Goal: Information Seeking & Learning: Learn about a topic

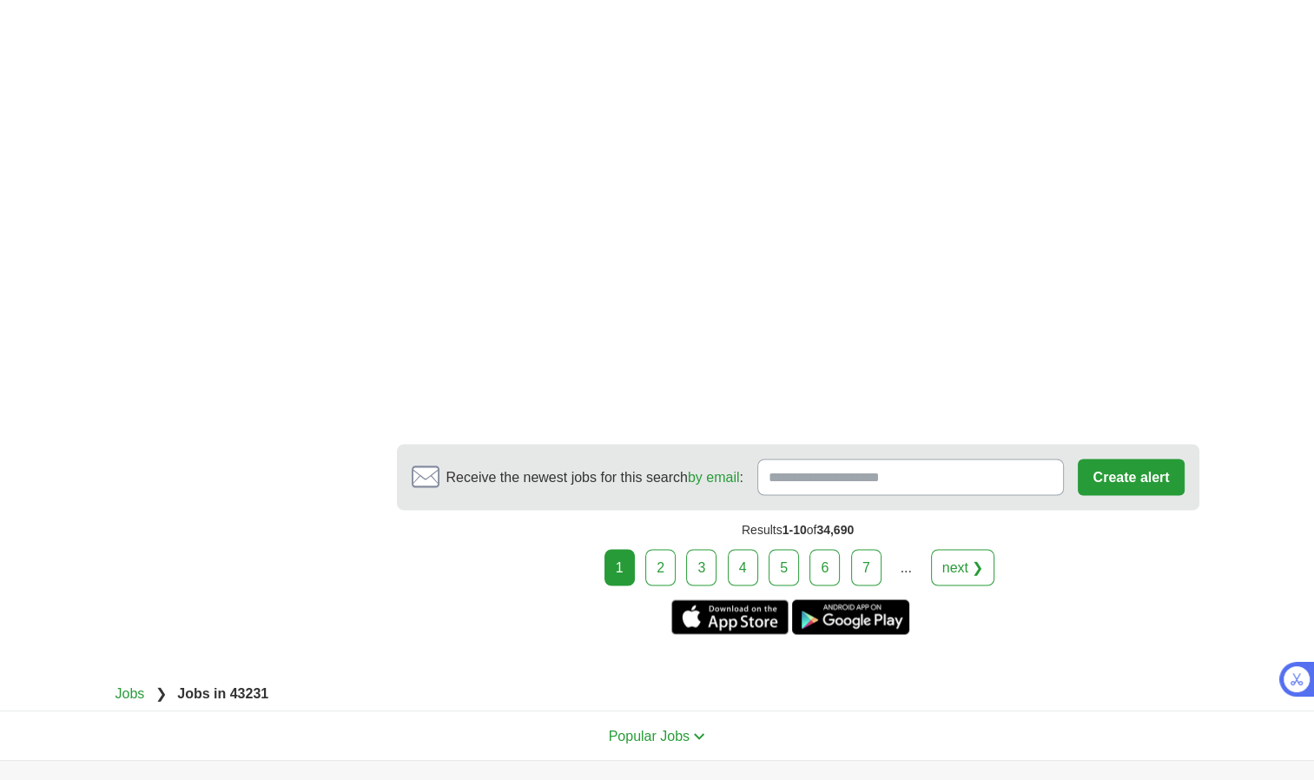
scroll to position [2904, 0]
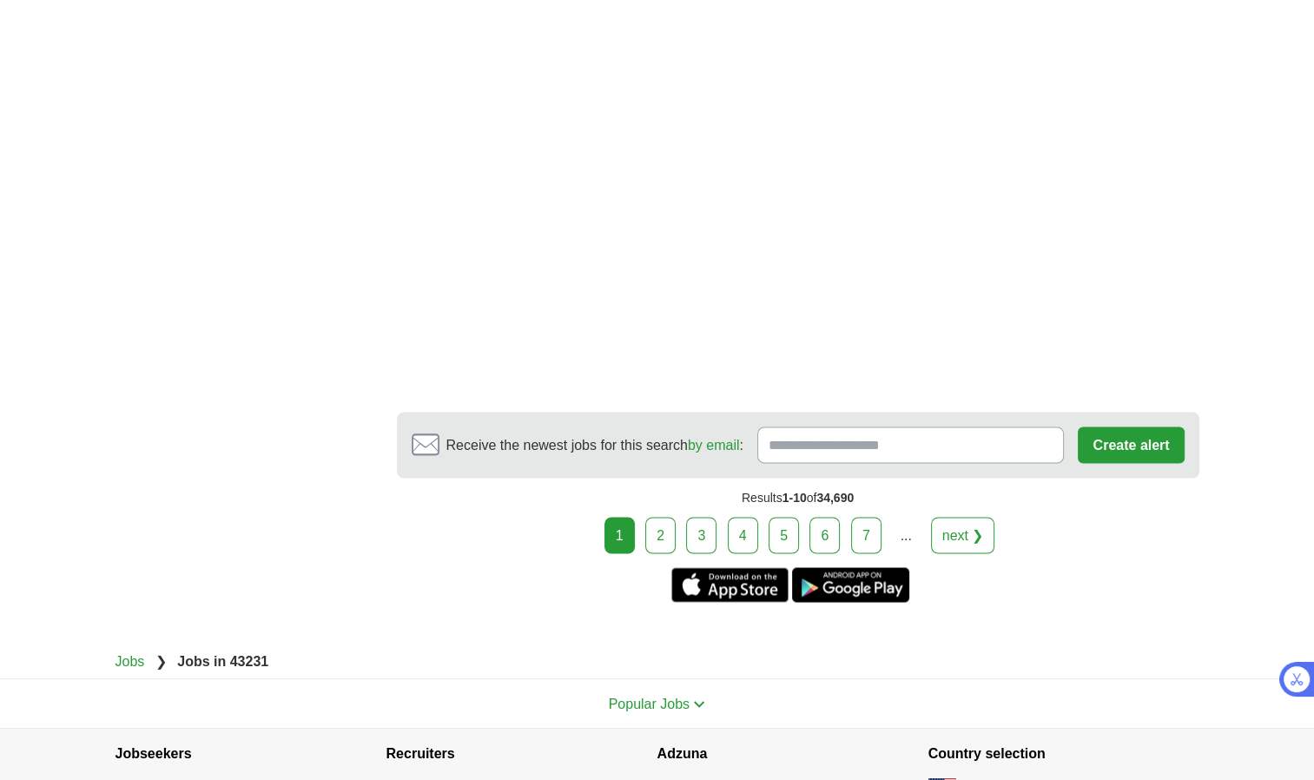
click at [663, 527] on link "2" at bounding box center [660, 535] width 30 height 36
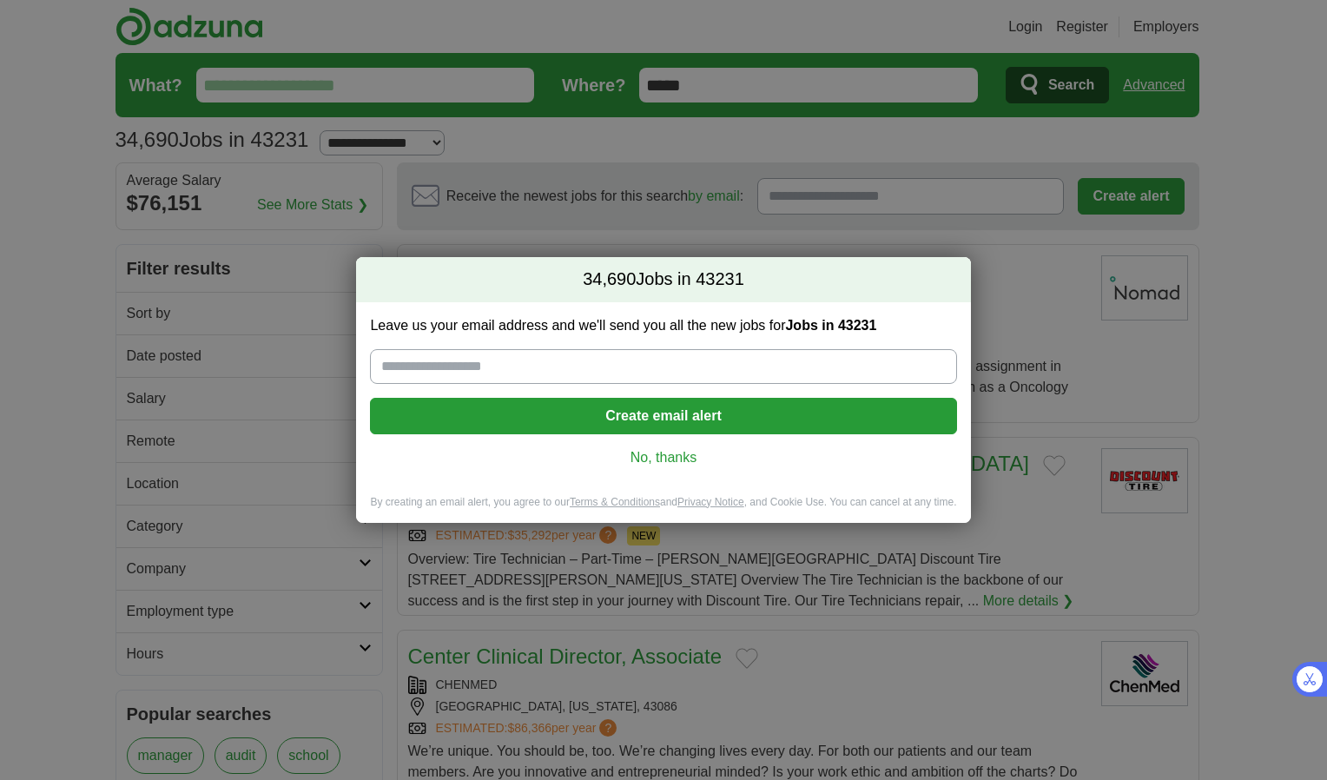
click at [653, 458] on link "No, thanks" at bounding box center [663, 457] width 558 height 19
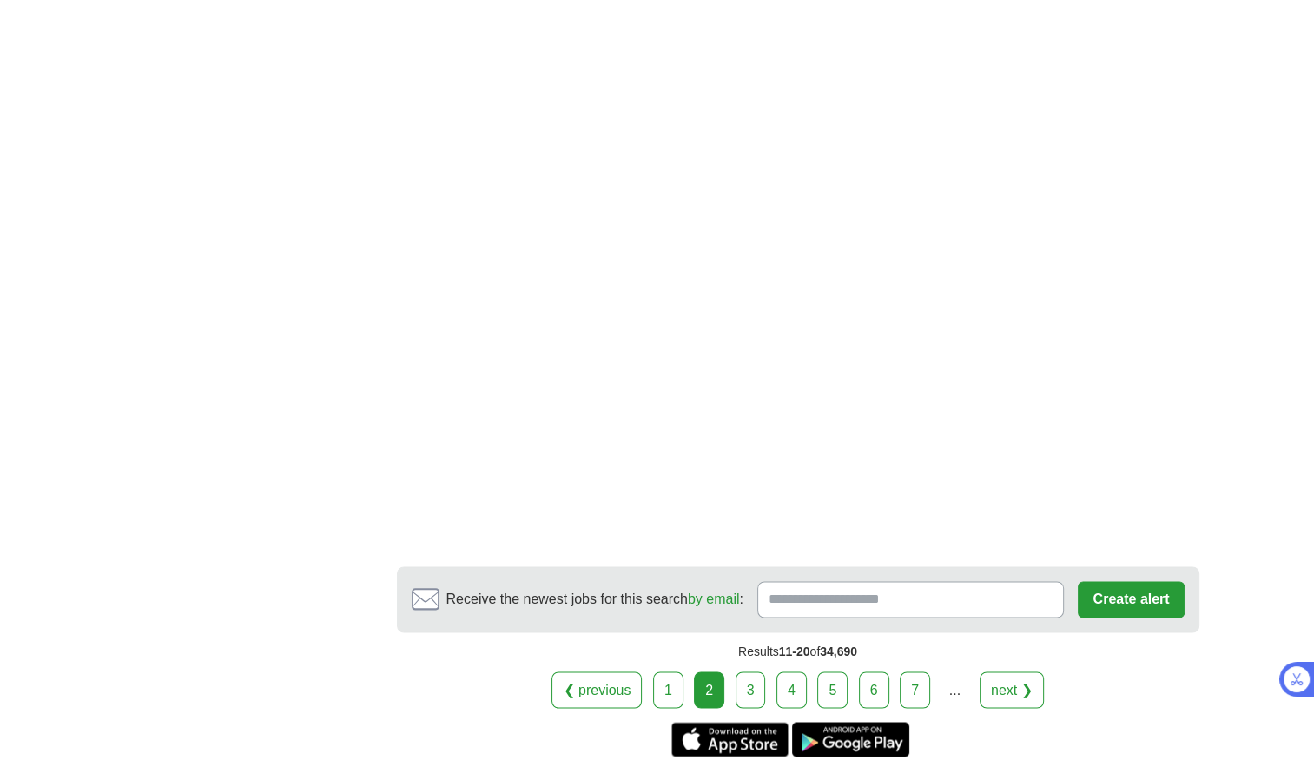
scroll to position [2640, 0]
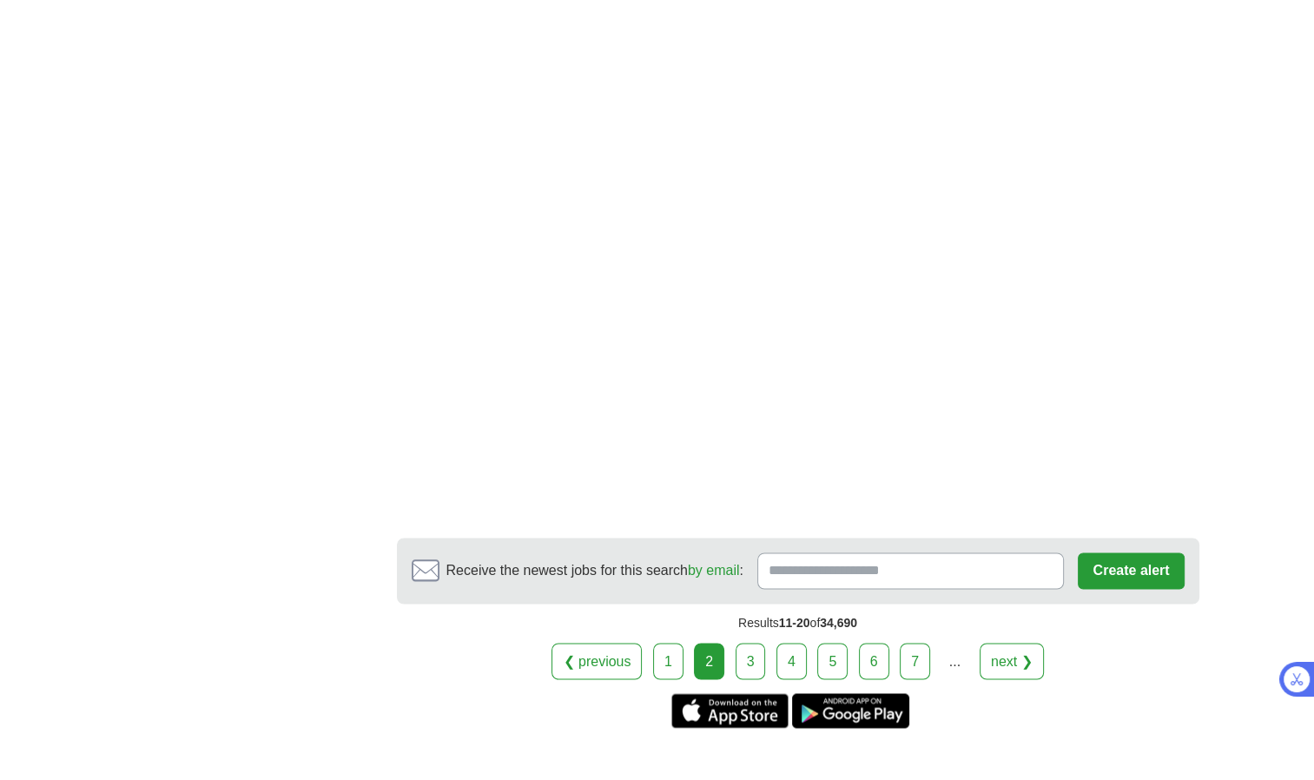
click at [764, 649] on link "3" at bounding box center [751, 661] width 30 height 36
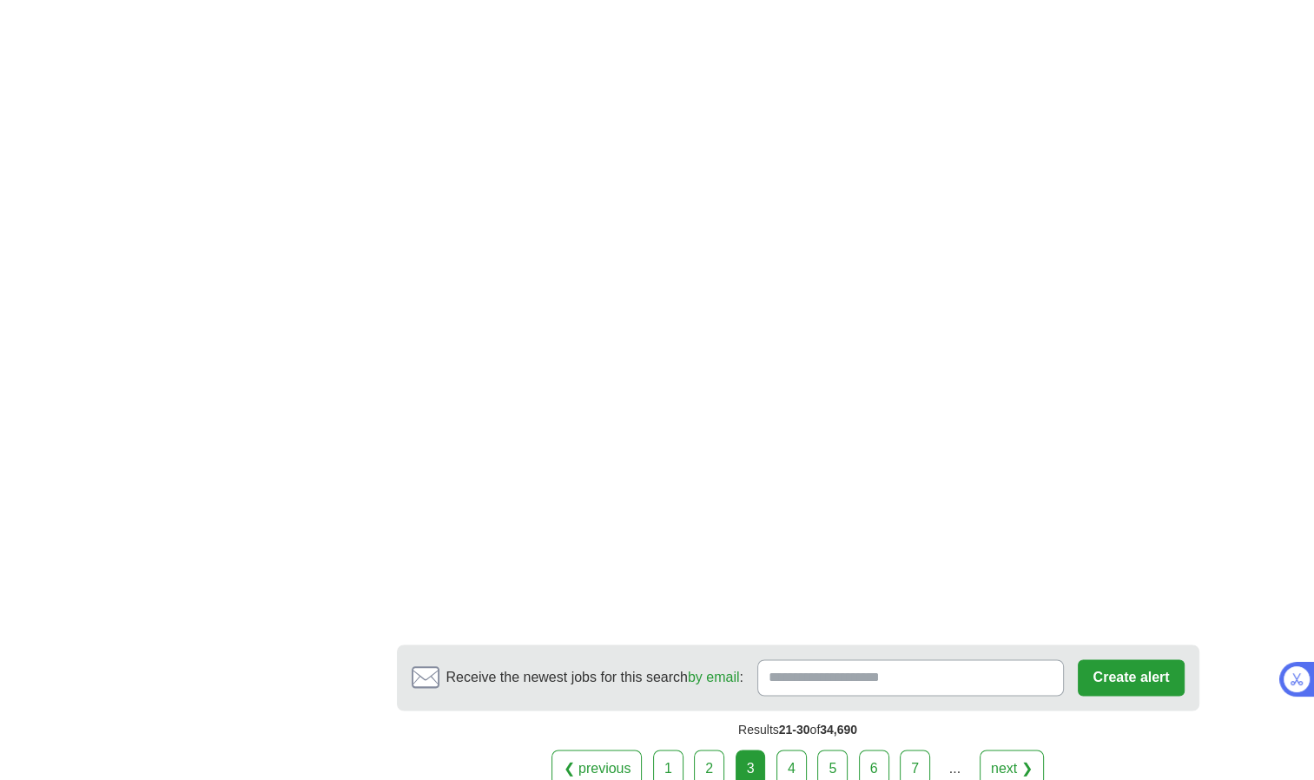
scroll to position [2571, 0]
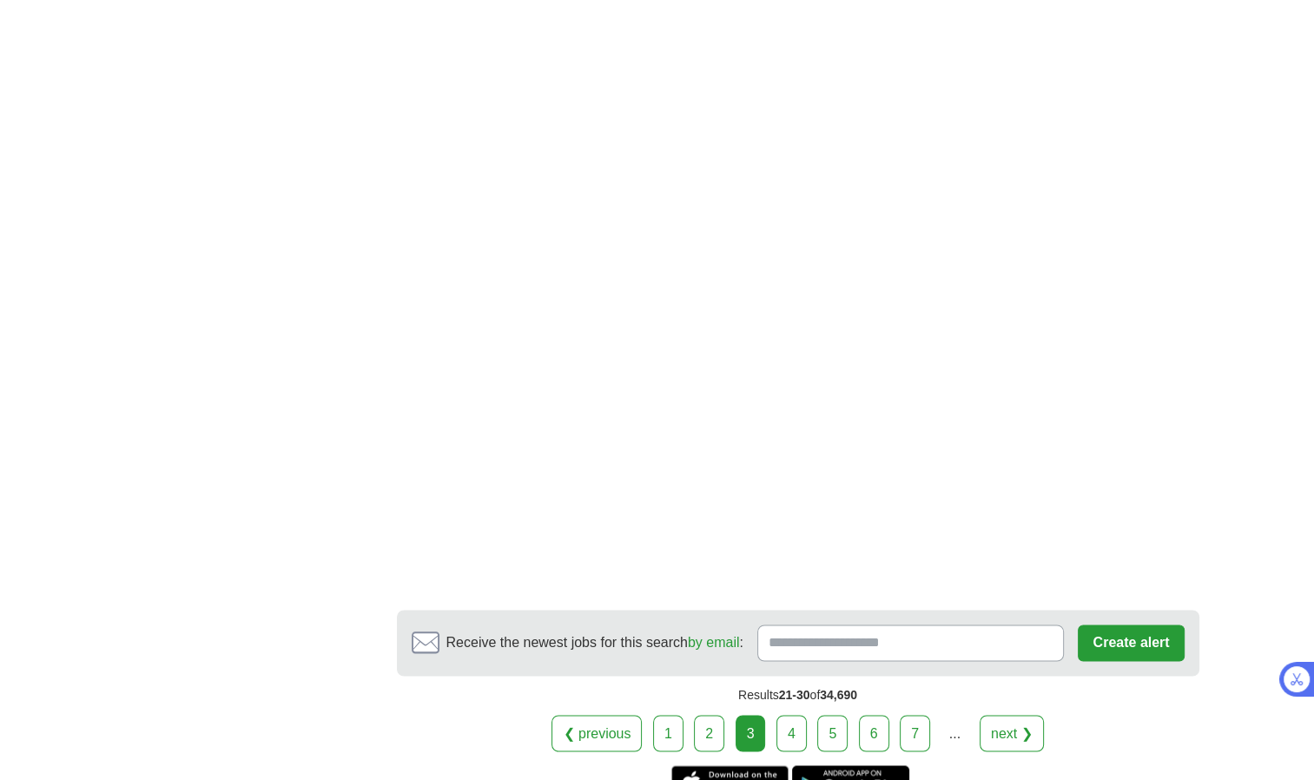
click at [792, 727] on link "4" at bounding box center [791, 733] width 30 height 36
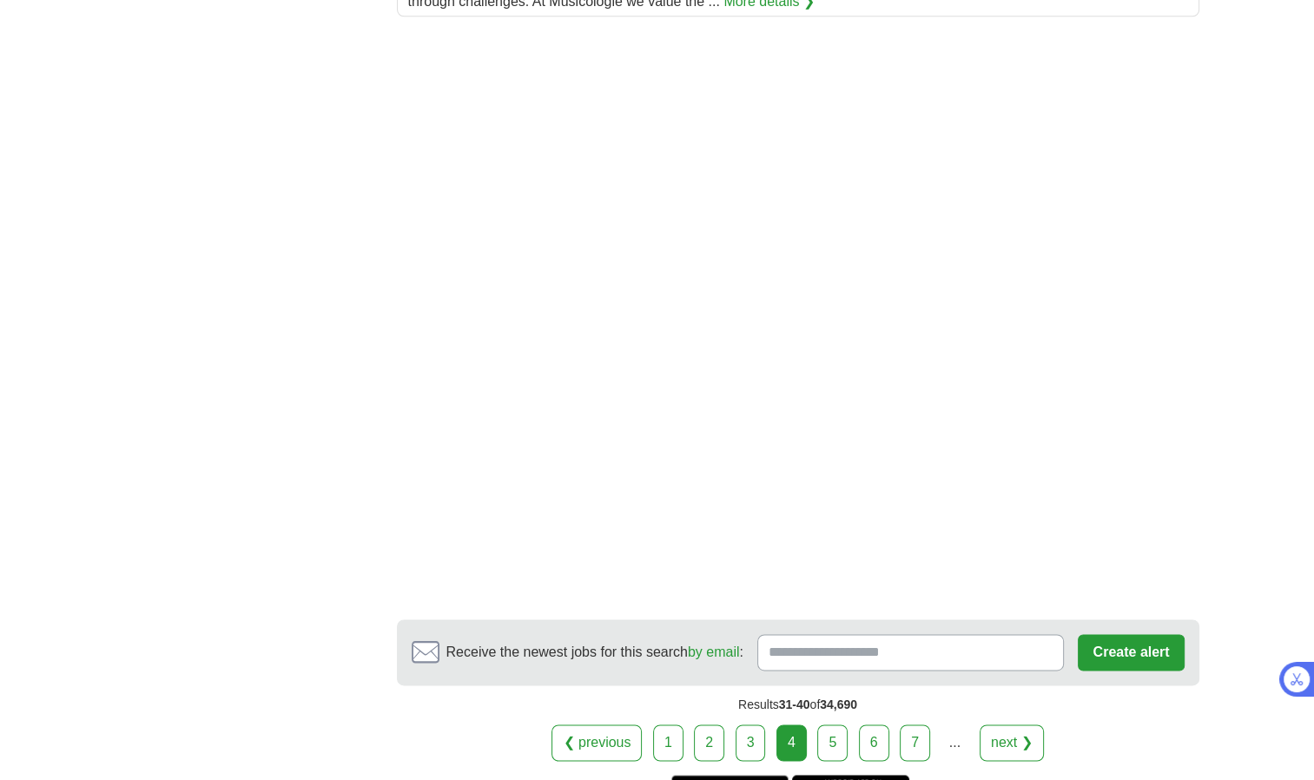
scroll to position [2362, 0]
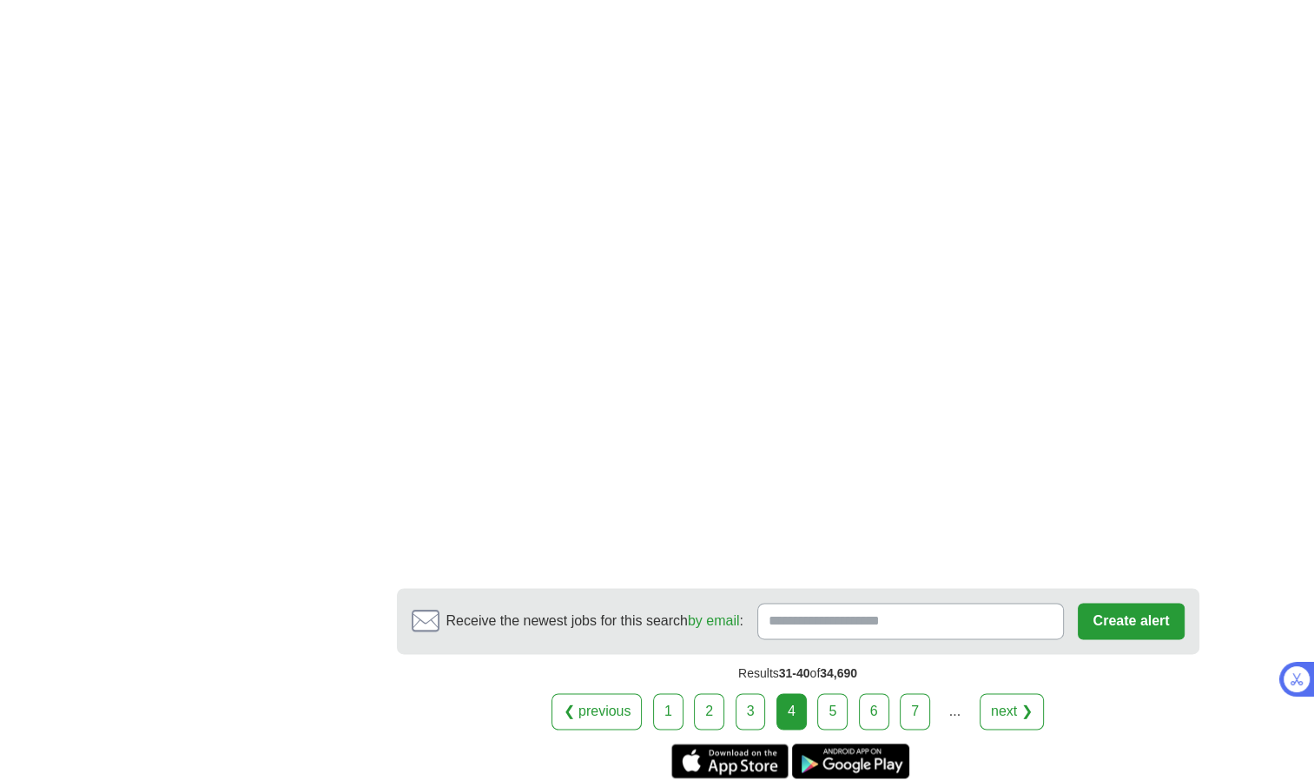
click at [822, 706] on link "5" at bounding box center [832, 711] width 30 height 36
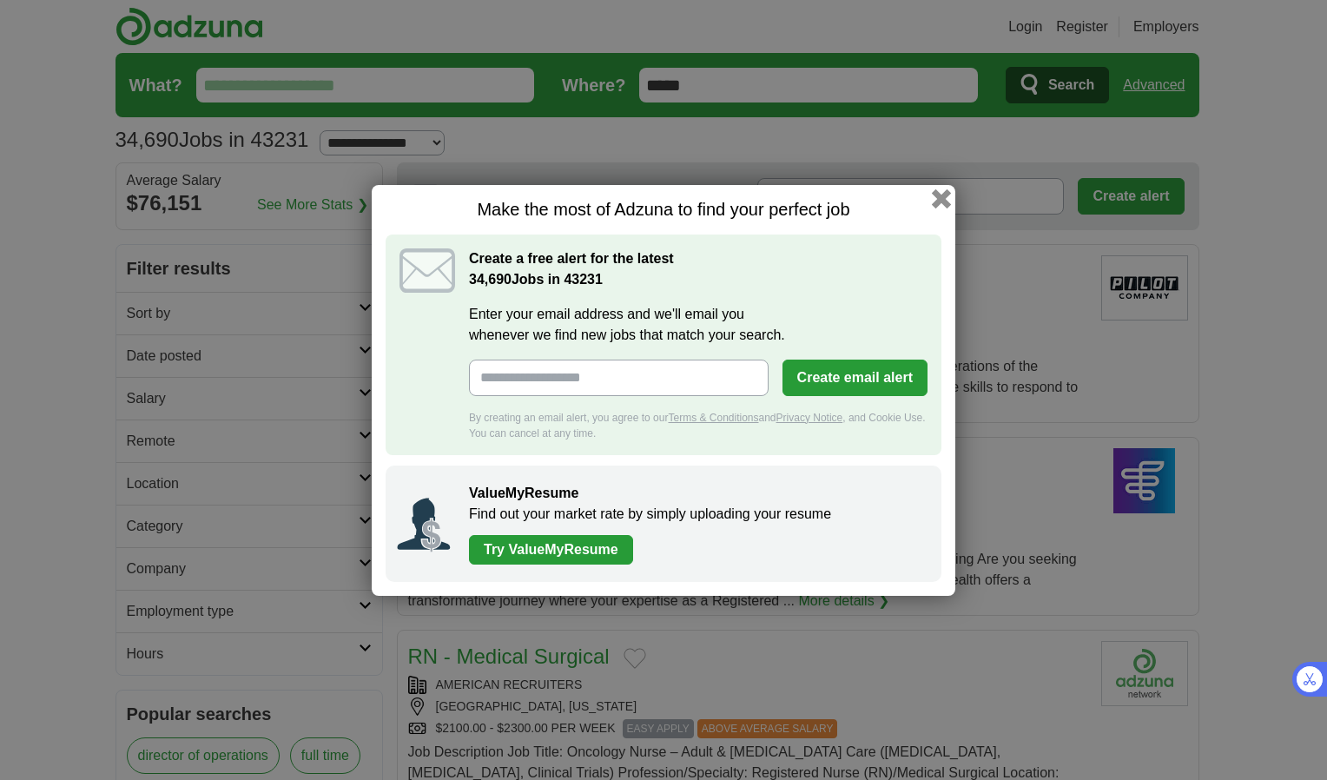
click at [938, 193] on button "button" at bounding box center [941, 197] width 19 height 19
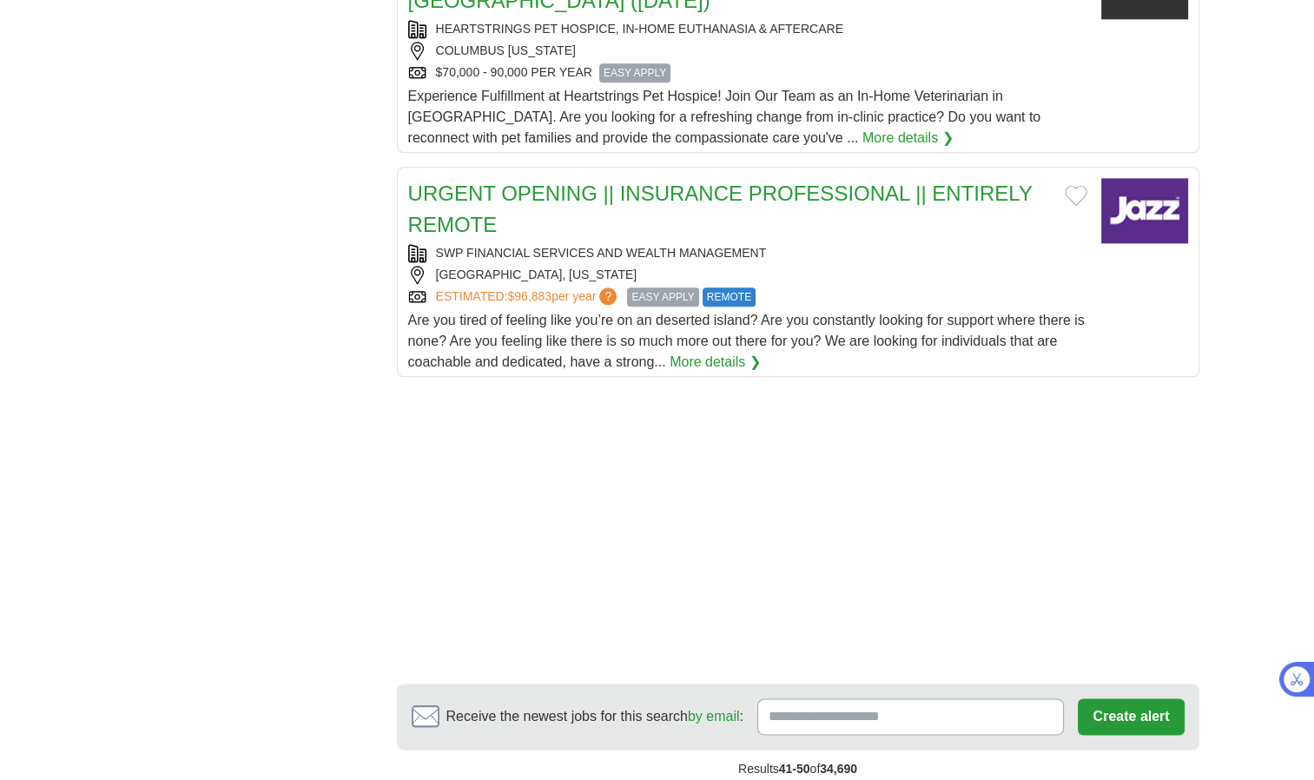
scroll to position [2084, 0]
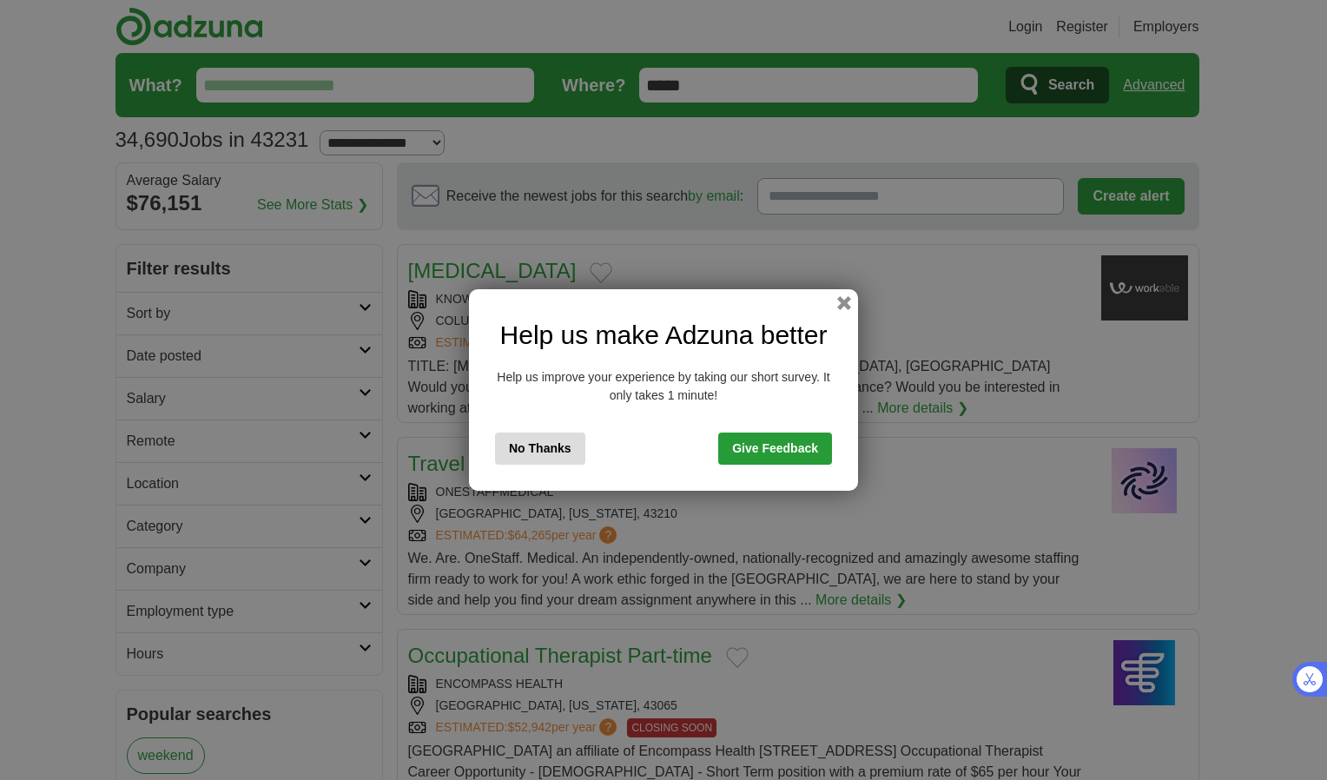
click at [506, 453] on button "No Thanks" at bounding box center [540, 448] width 90 height 32
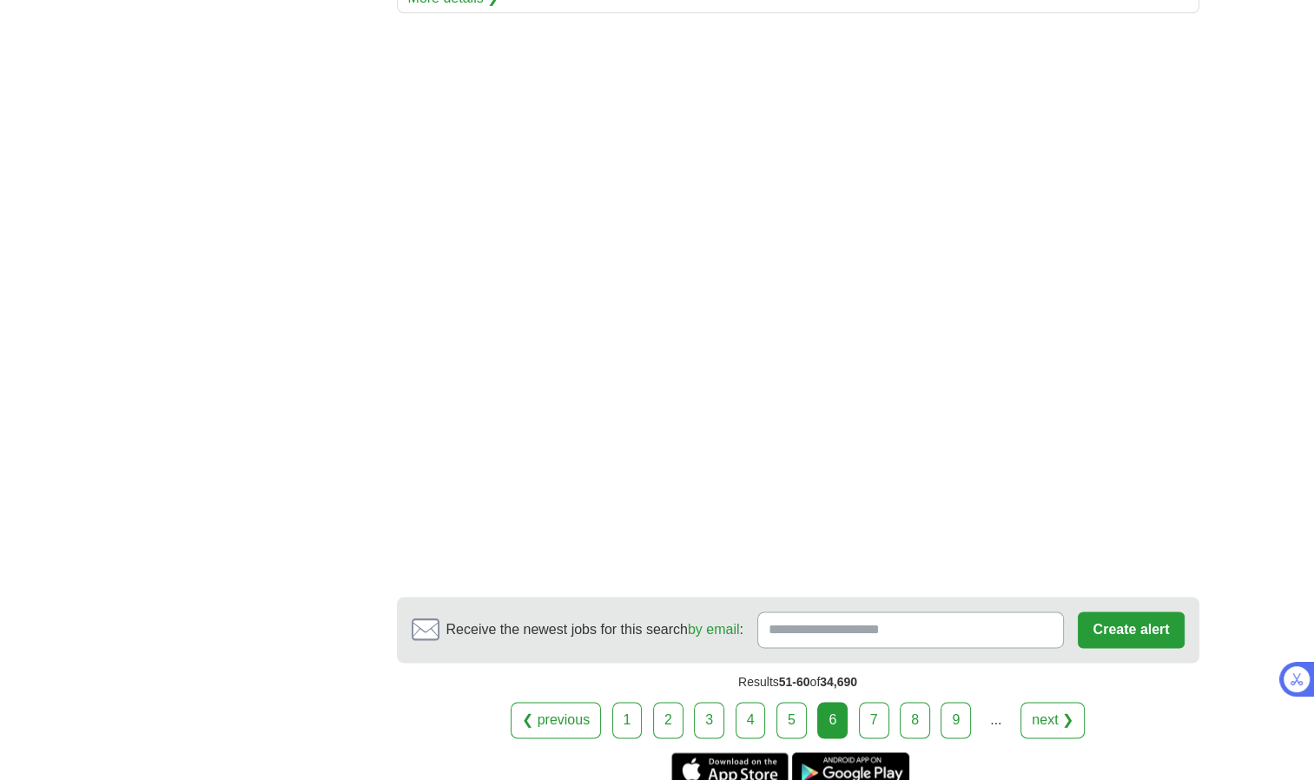
scroll to position [2397, 0]
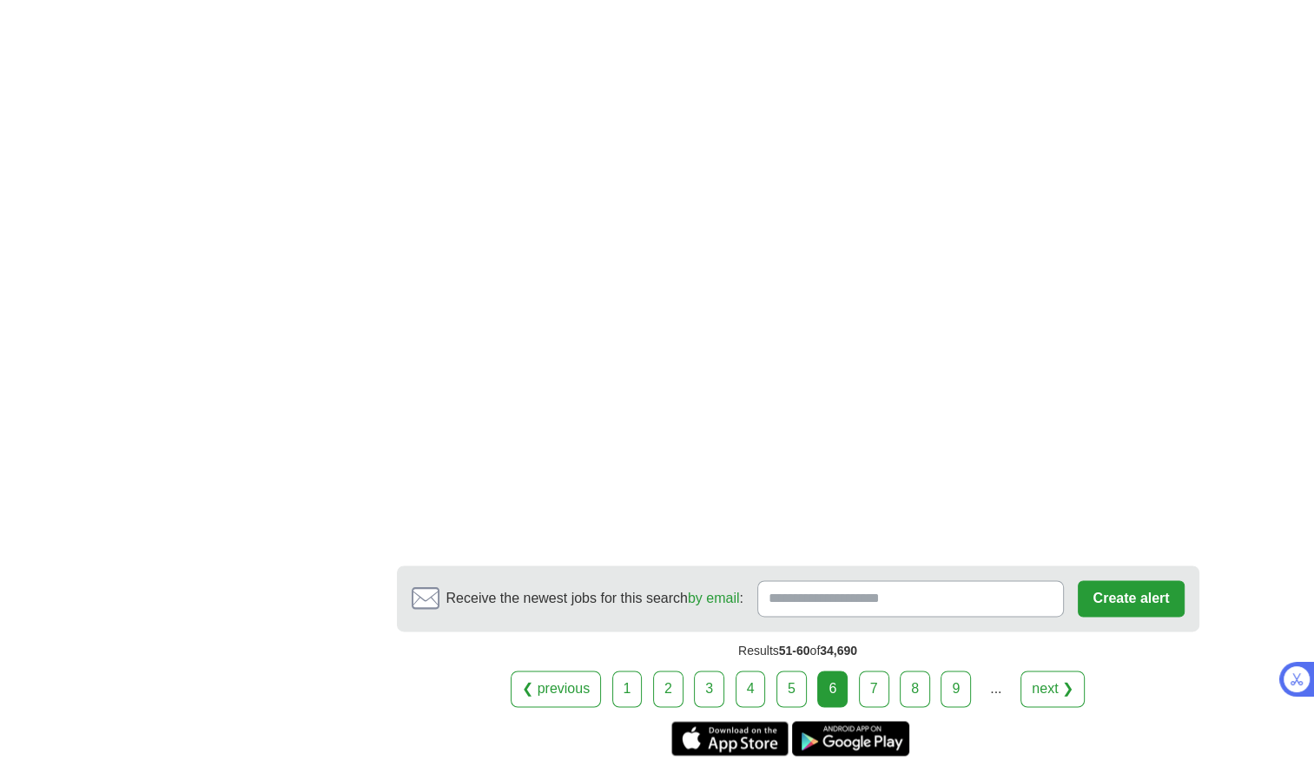
click at [882, 670] on link "7" at bounding box center [874, 688] width 30 height 36
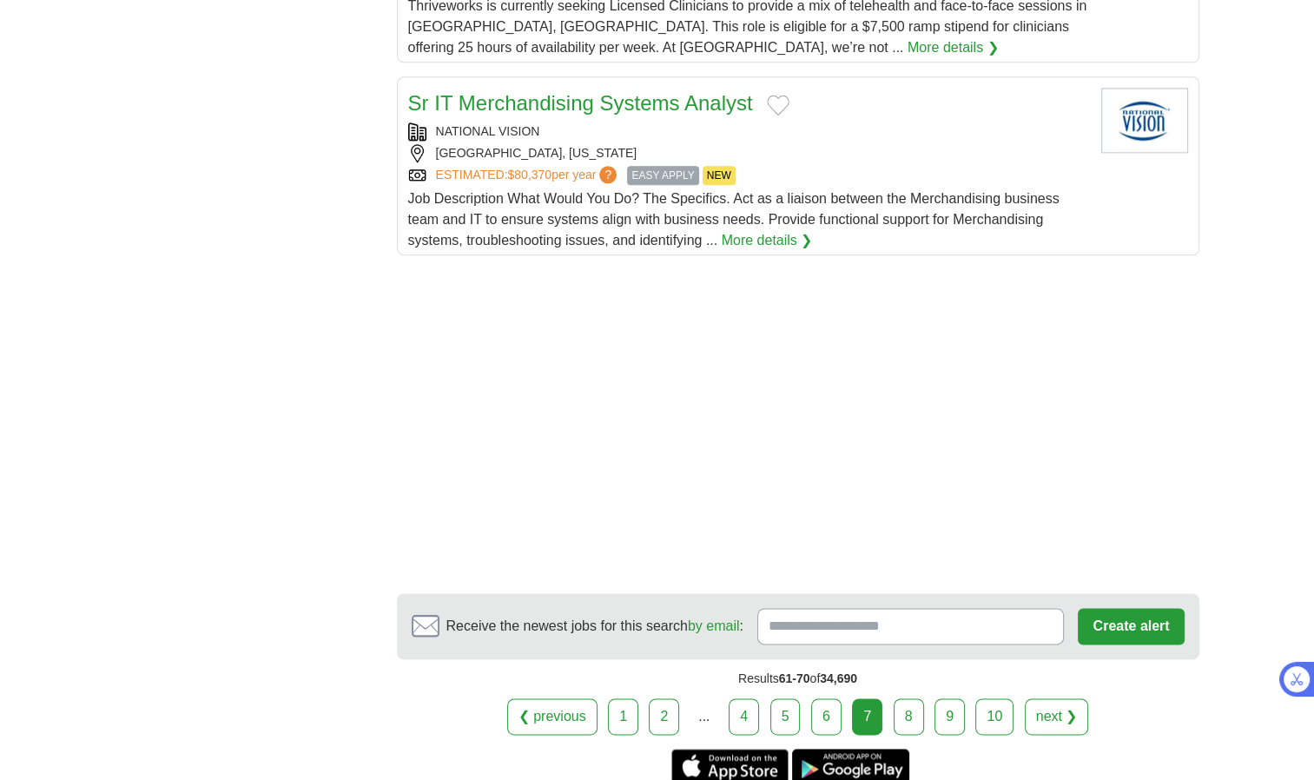
scroll to position [2084, 0]
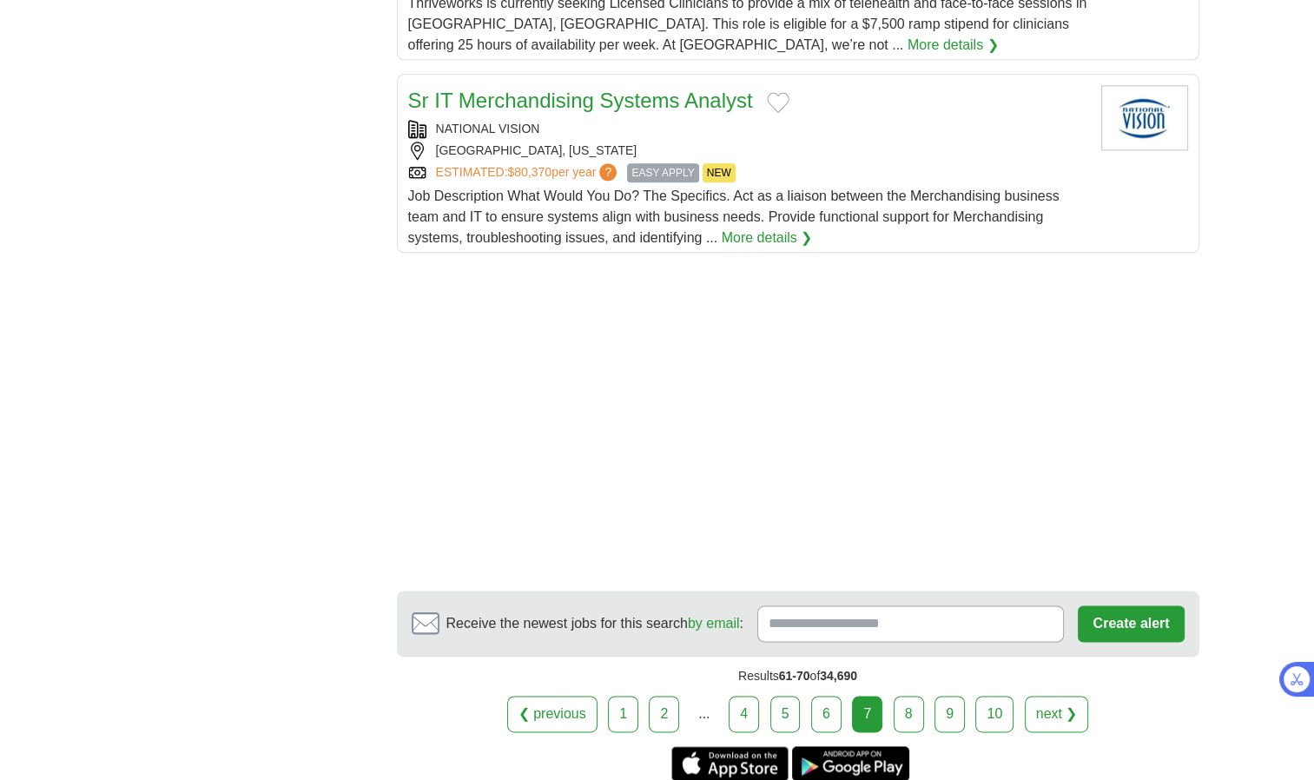
click at [905, 700] on link "8" at bounding box center [909, 714] width 30 height 36
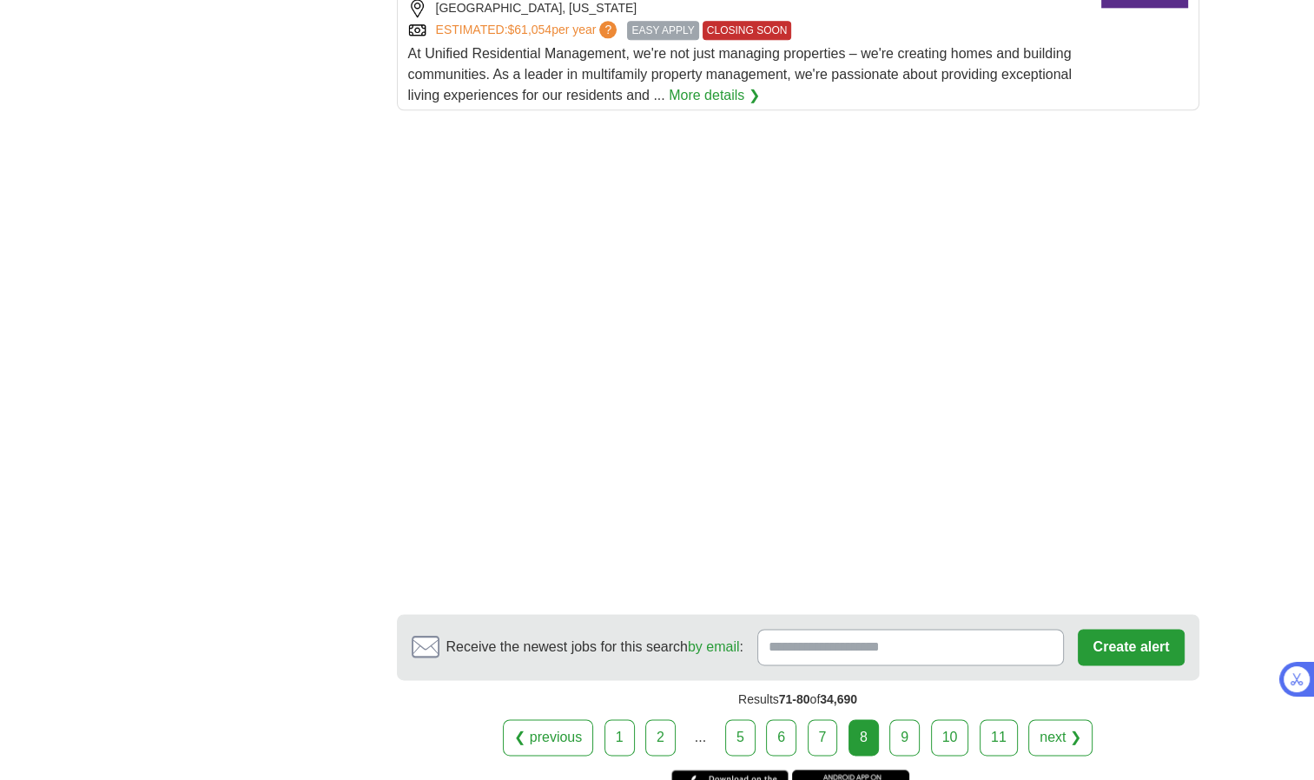
scroll to position [2293, 0]
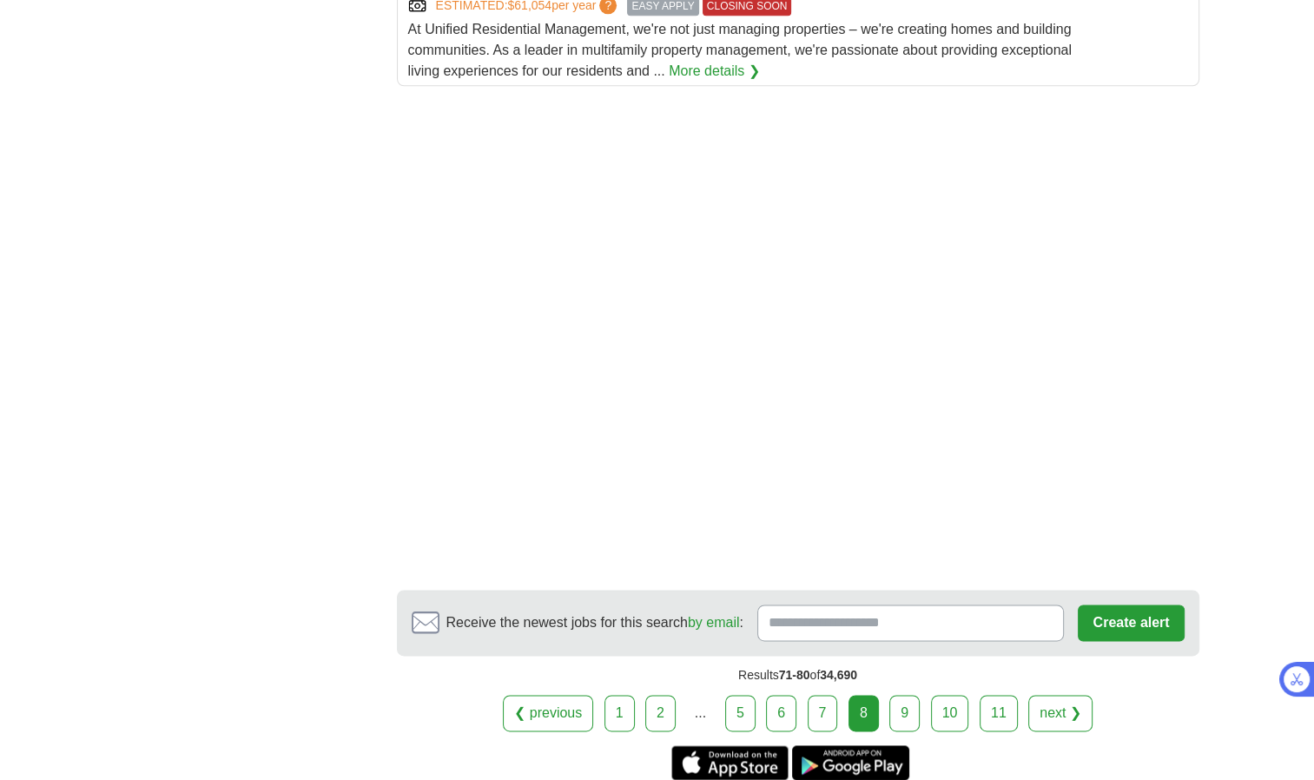
click at [909, 695] on link "9" at bounding box center [904, 713] width 30 height 36
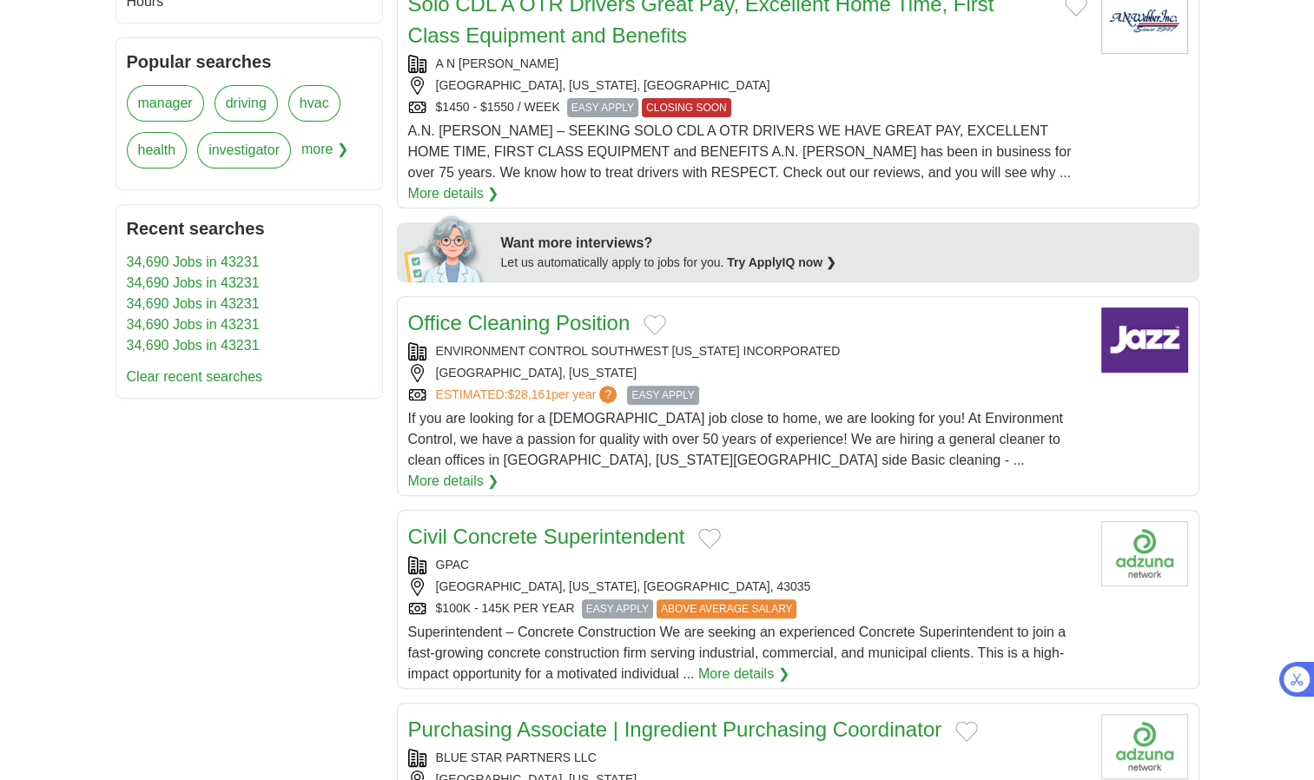
scroll to position [660, 0]
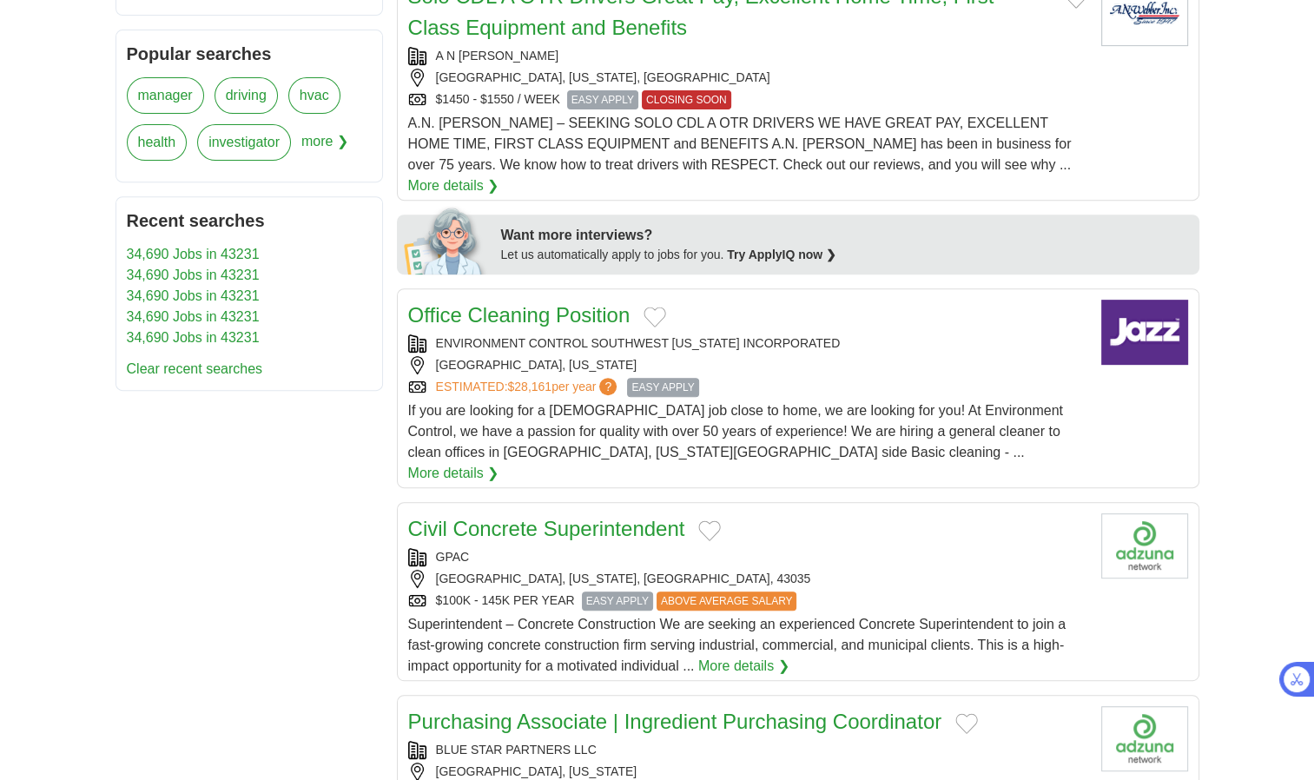
click at [499, 463] on link "More details ❯" at bounding box center [453, 473] width 91 height 21
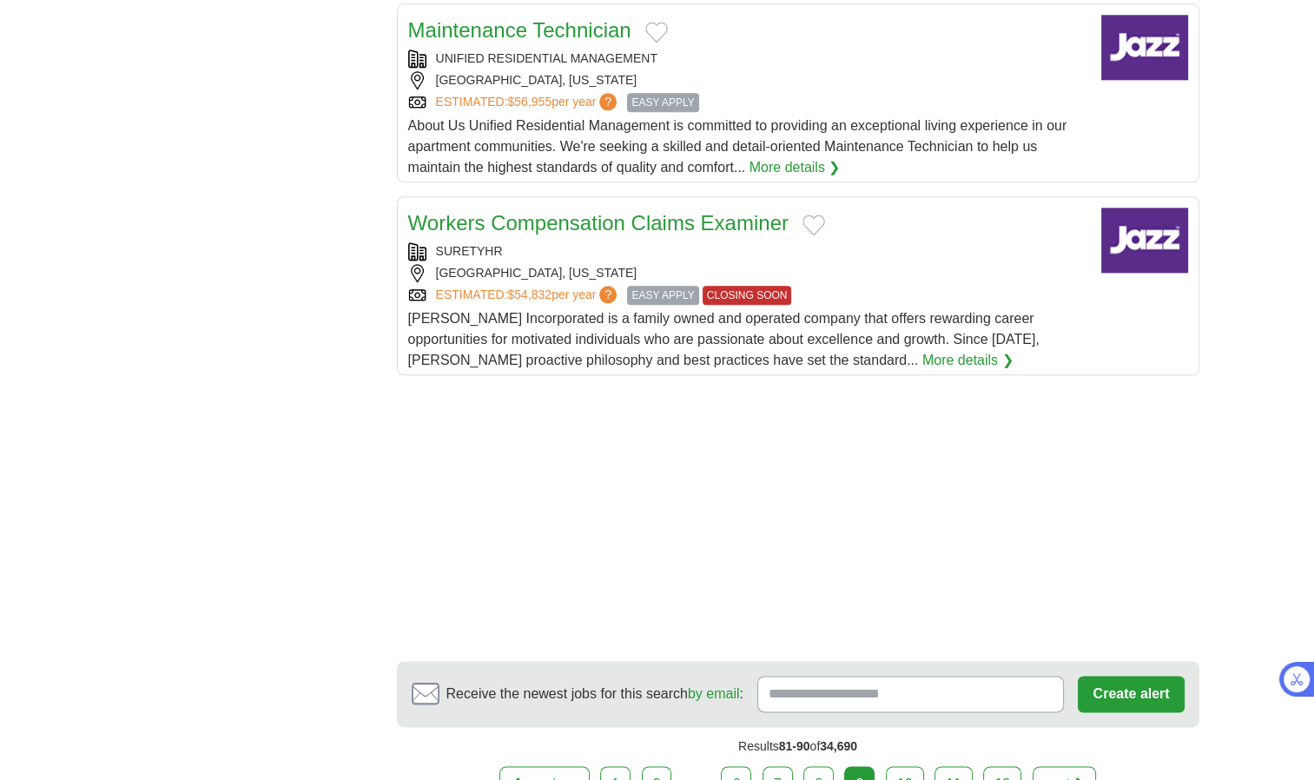
scroll to position [2096, 0]
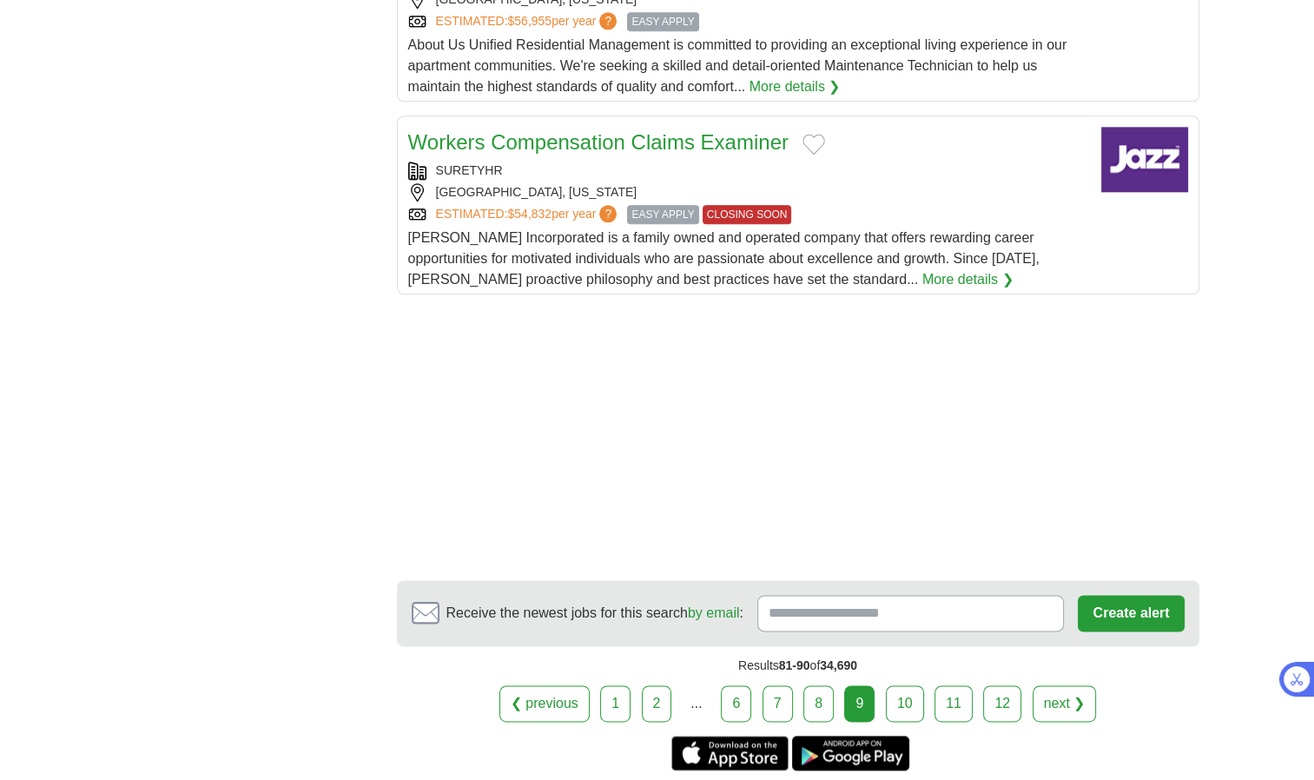
click at [899, 685] on link "10" at bounding box center [905, 703] width 38 height 36
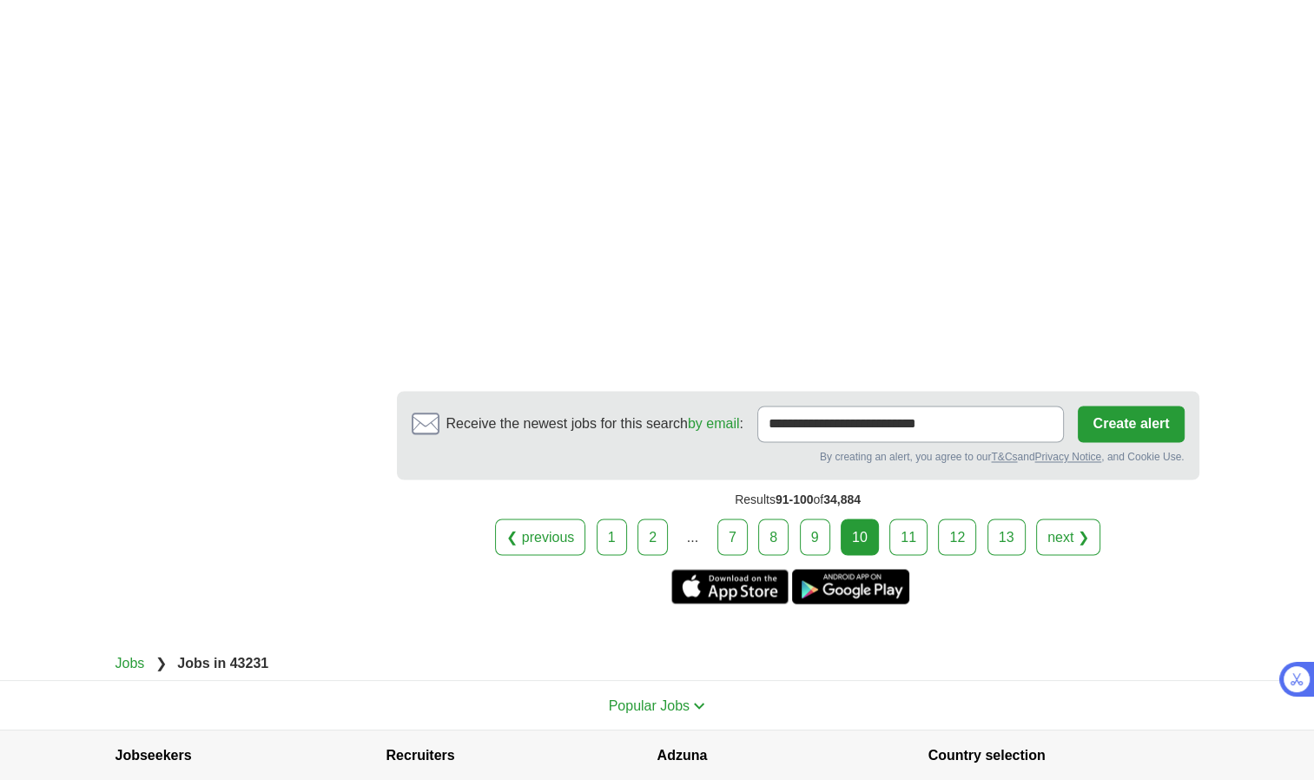
scroll to position [2848, 0]
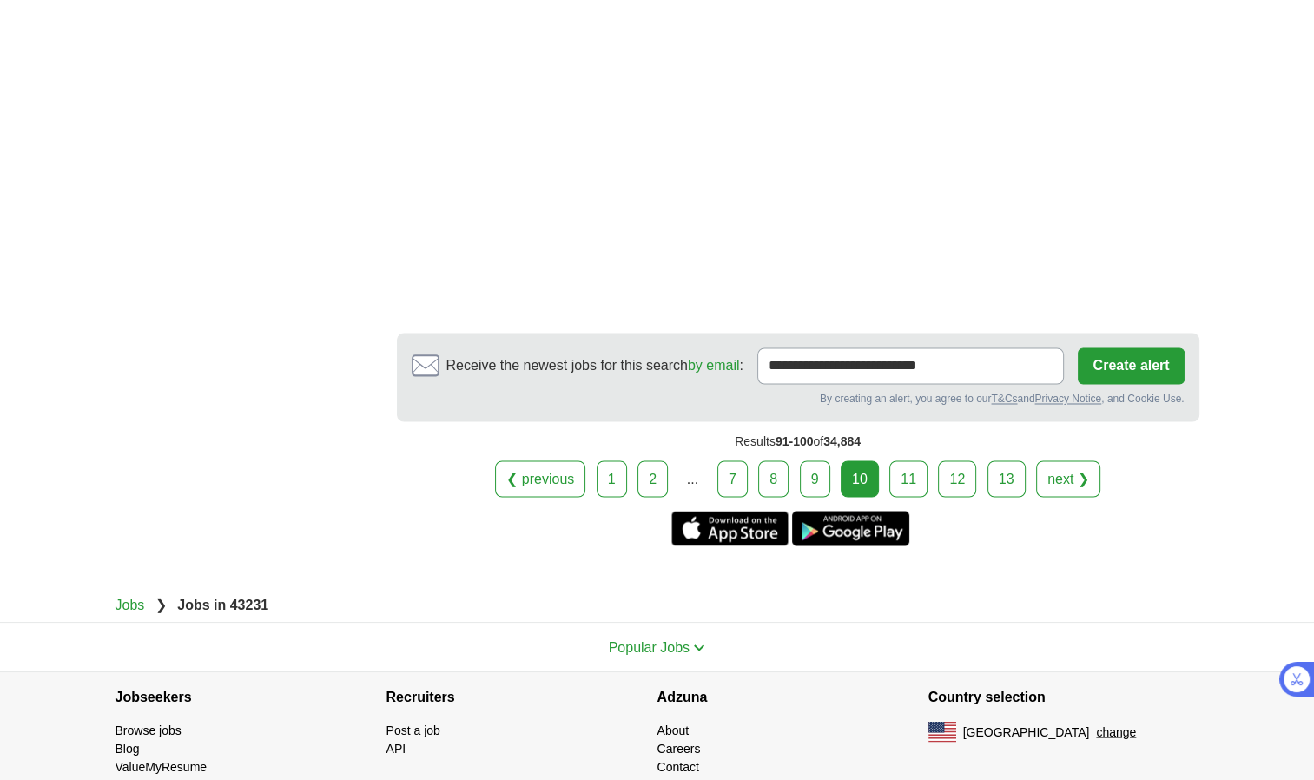
click at [912, 460] on link "11" at bounding box center [908, 478] width 38 height 36
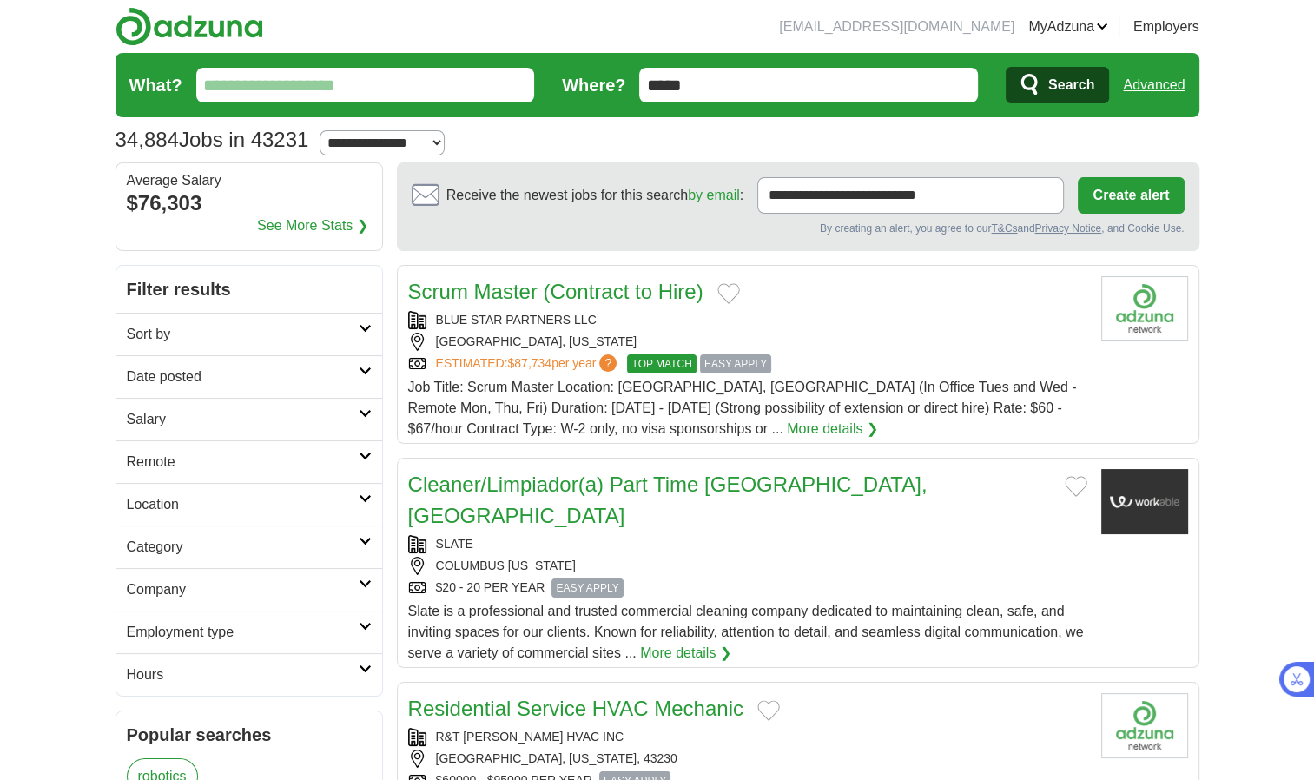
click at [680, 476] on link "Cleaner/Limpiador(a) Part Time Columbus, OH" at bounding box center [667, 499] width 519 height 55
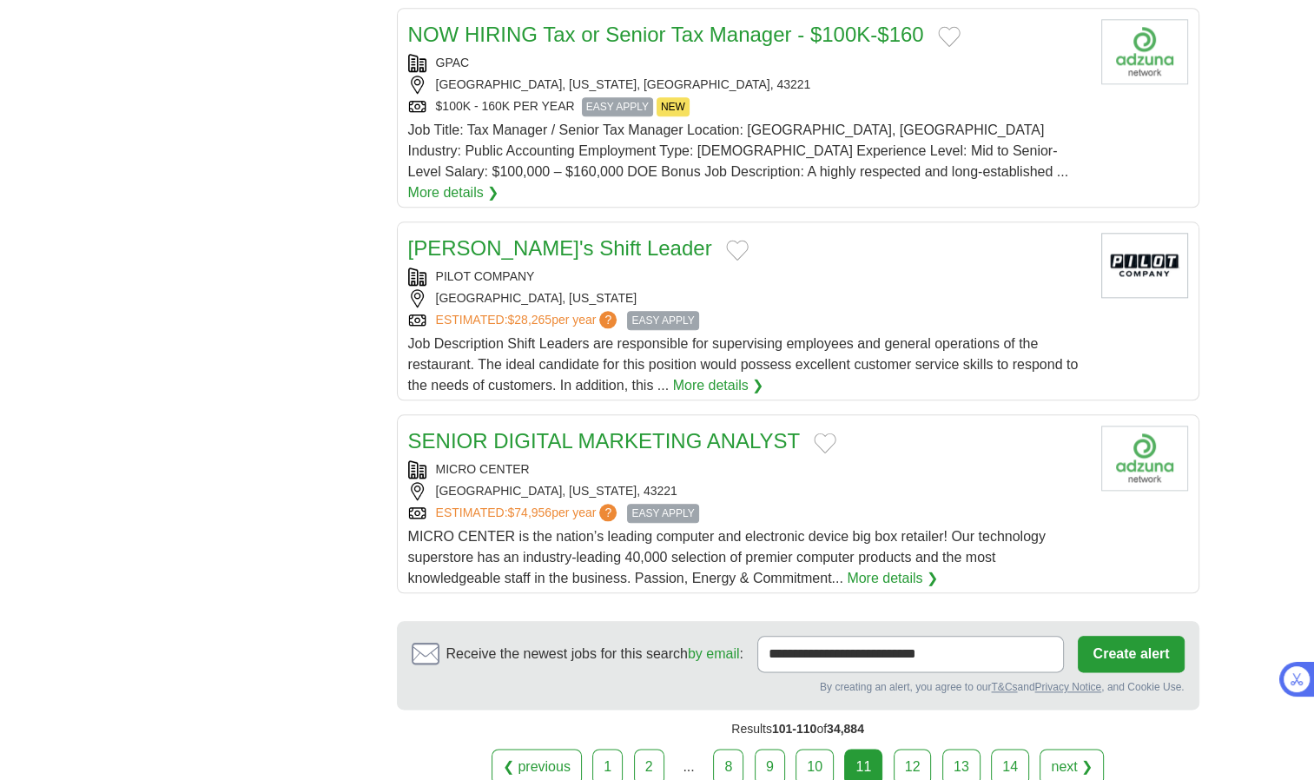
scroll to position [1852, 0]
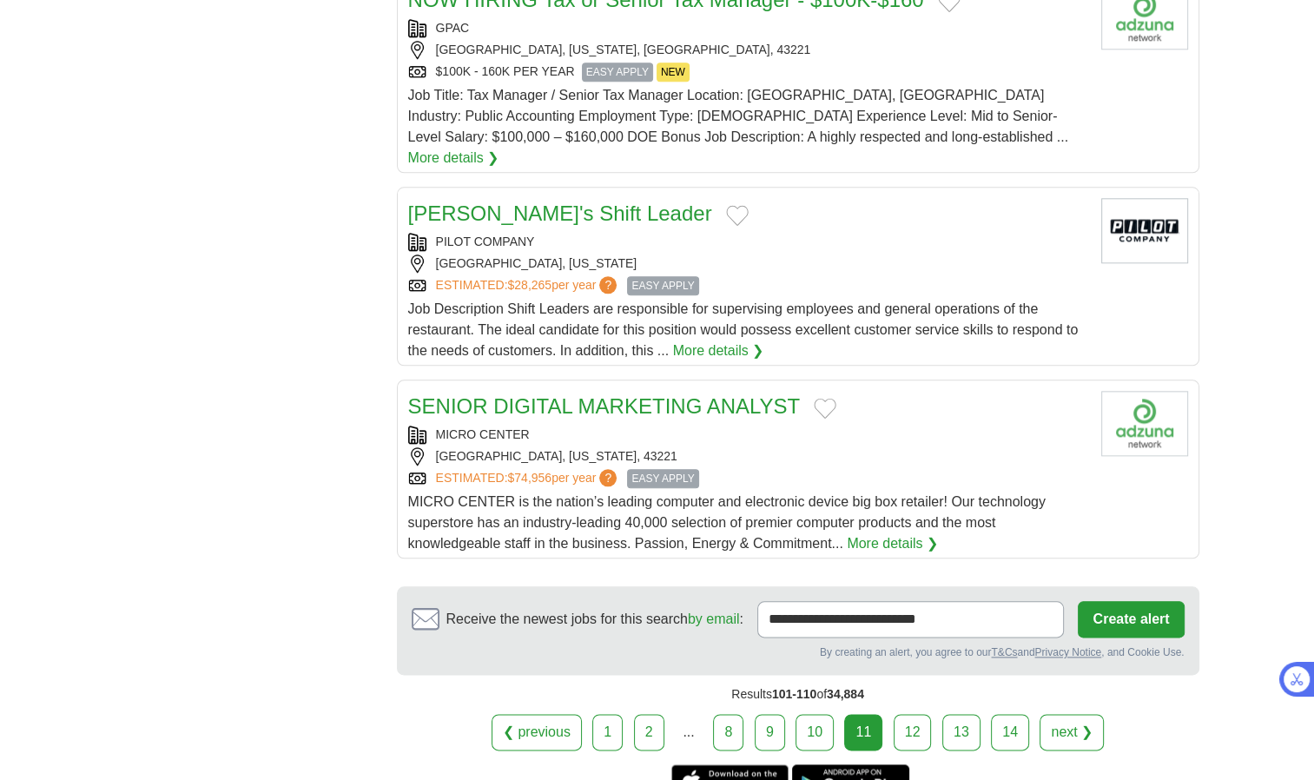
click at [921, 714] on link "12" at bounding box center [913, 732] width 38 height 36
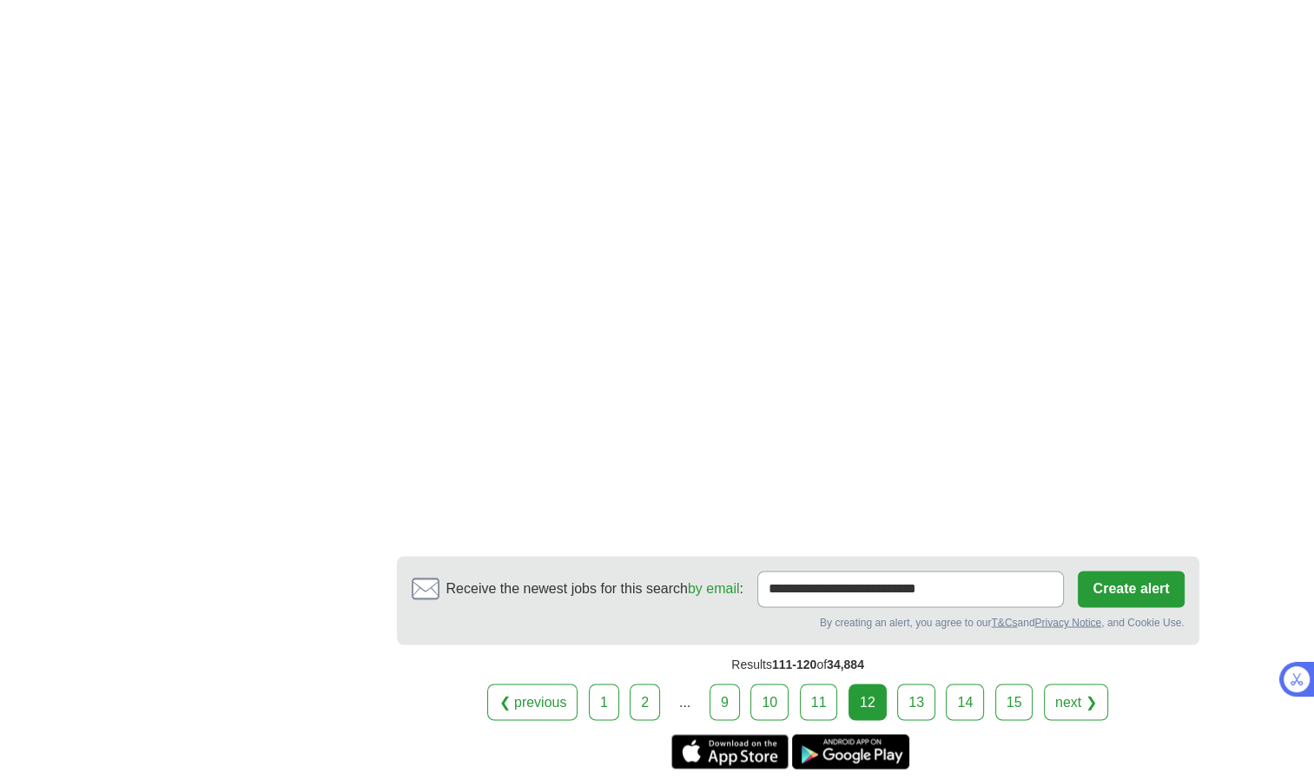
scroll to position [2767, 0]
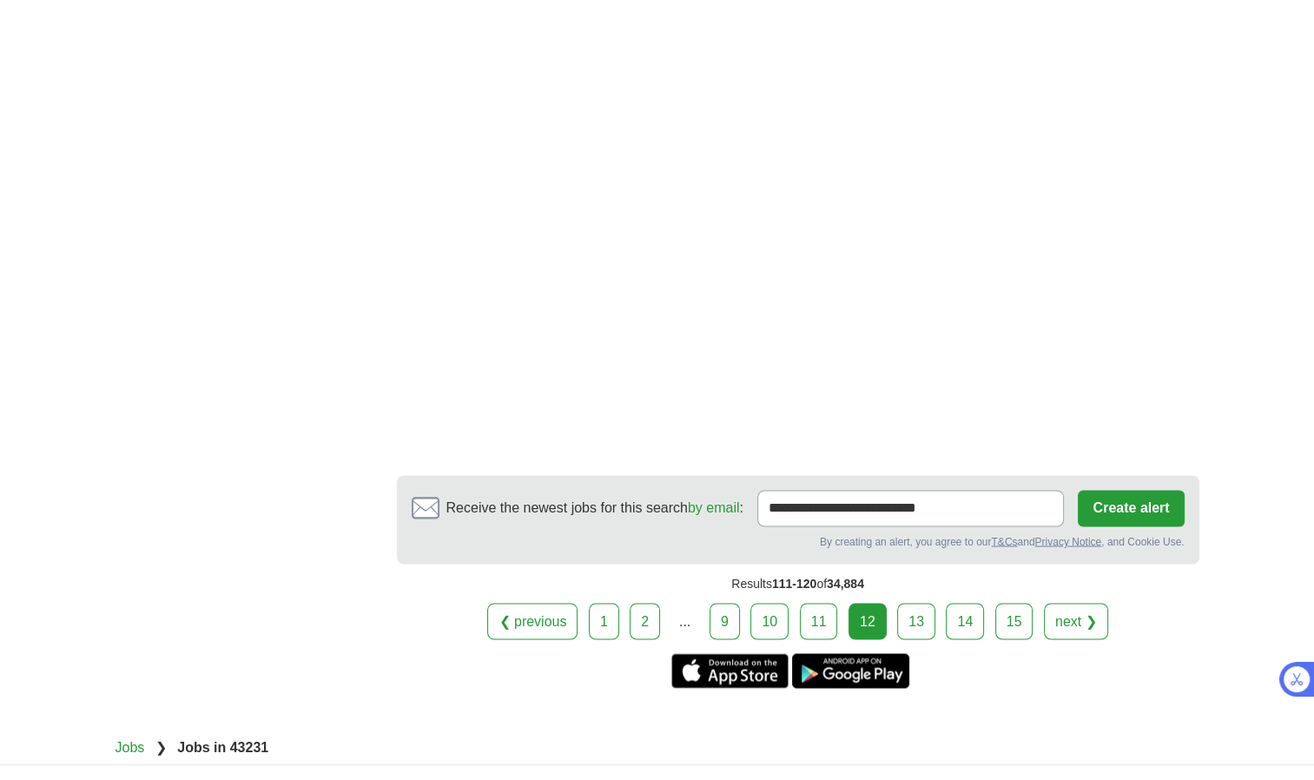
click at [909, 603] on link "13" at bounding box center [916, 621] width 38 height 36
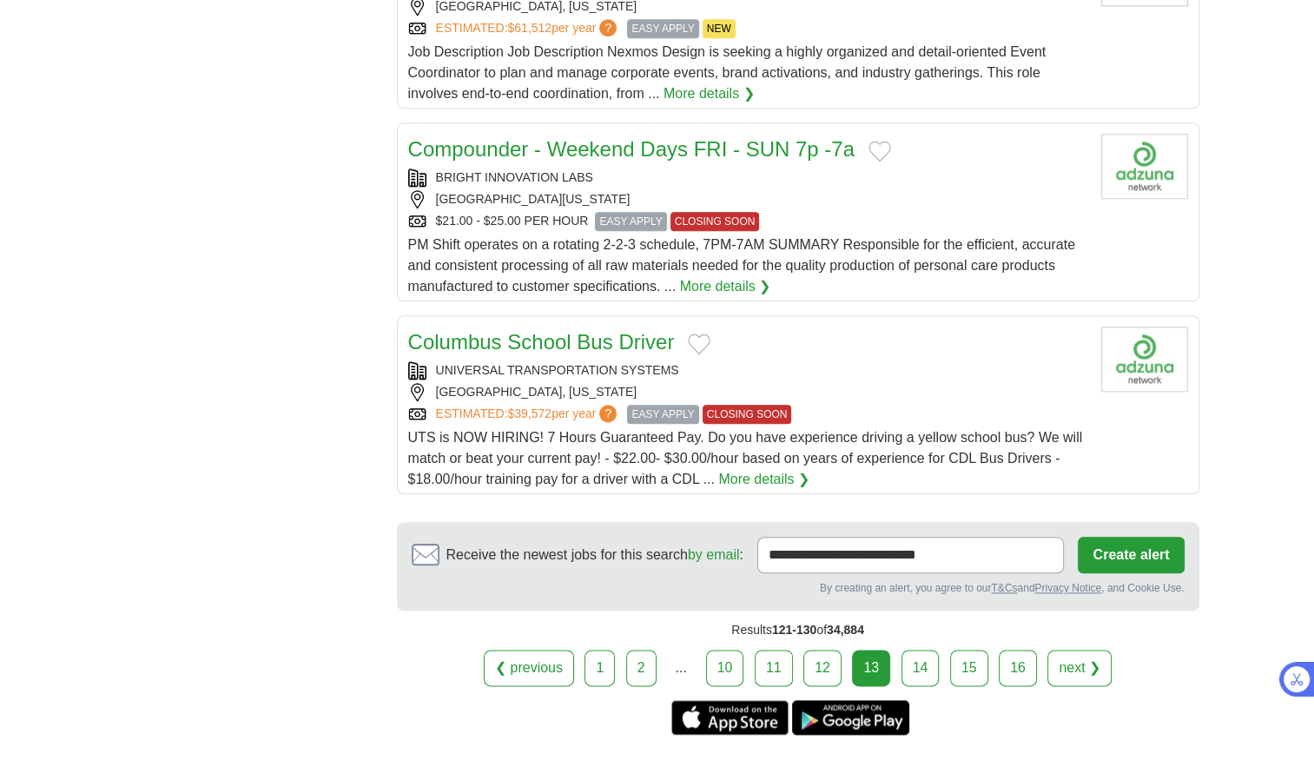
scroll to position [1944, 0]
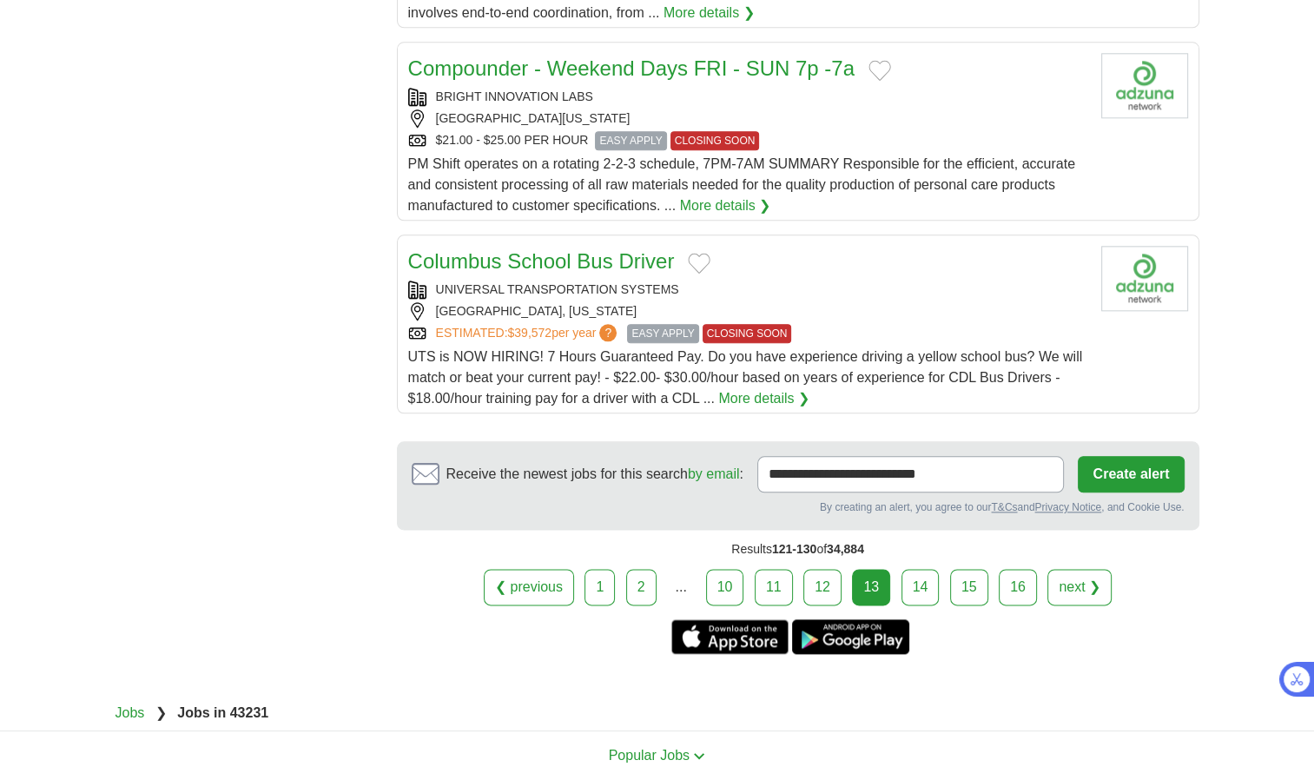
click at [914, 569] on link "14" at bounding box center [920, 587] width 38 height 36
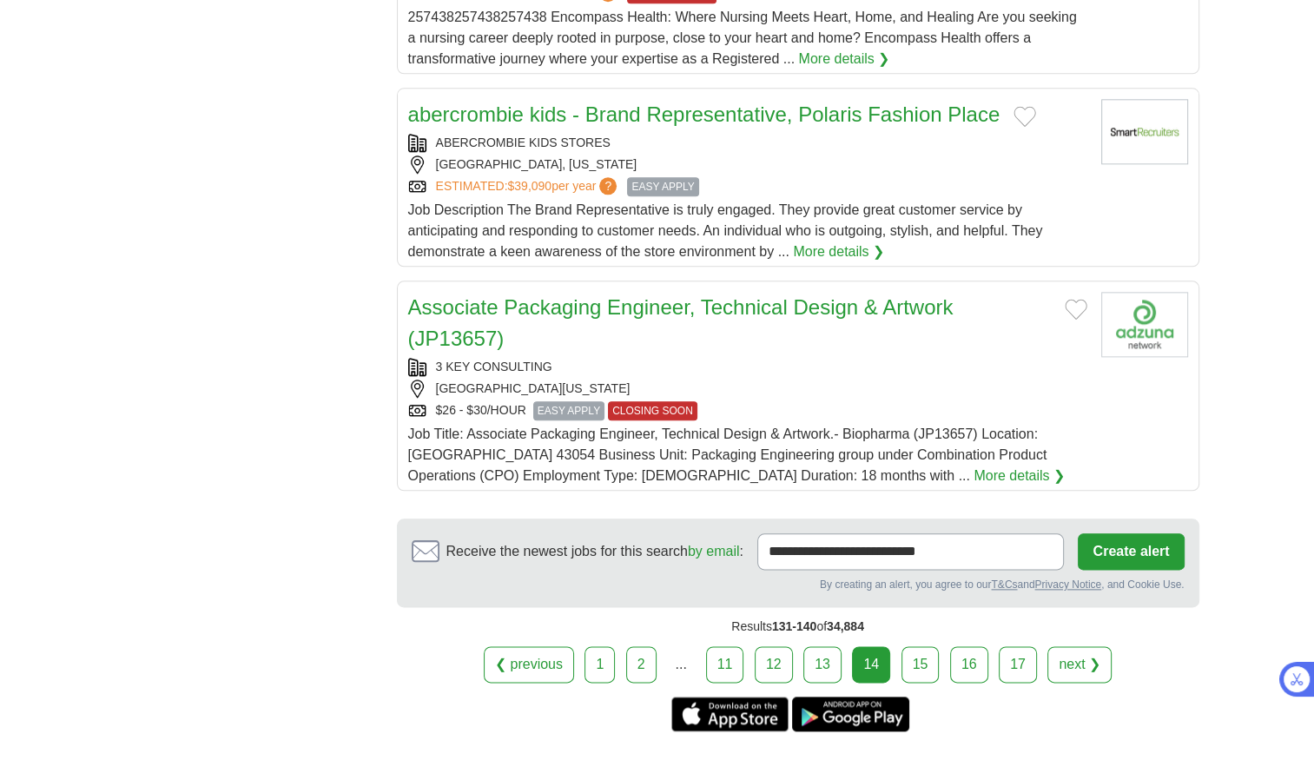
scroll to position [2014, 0]
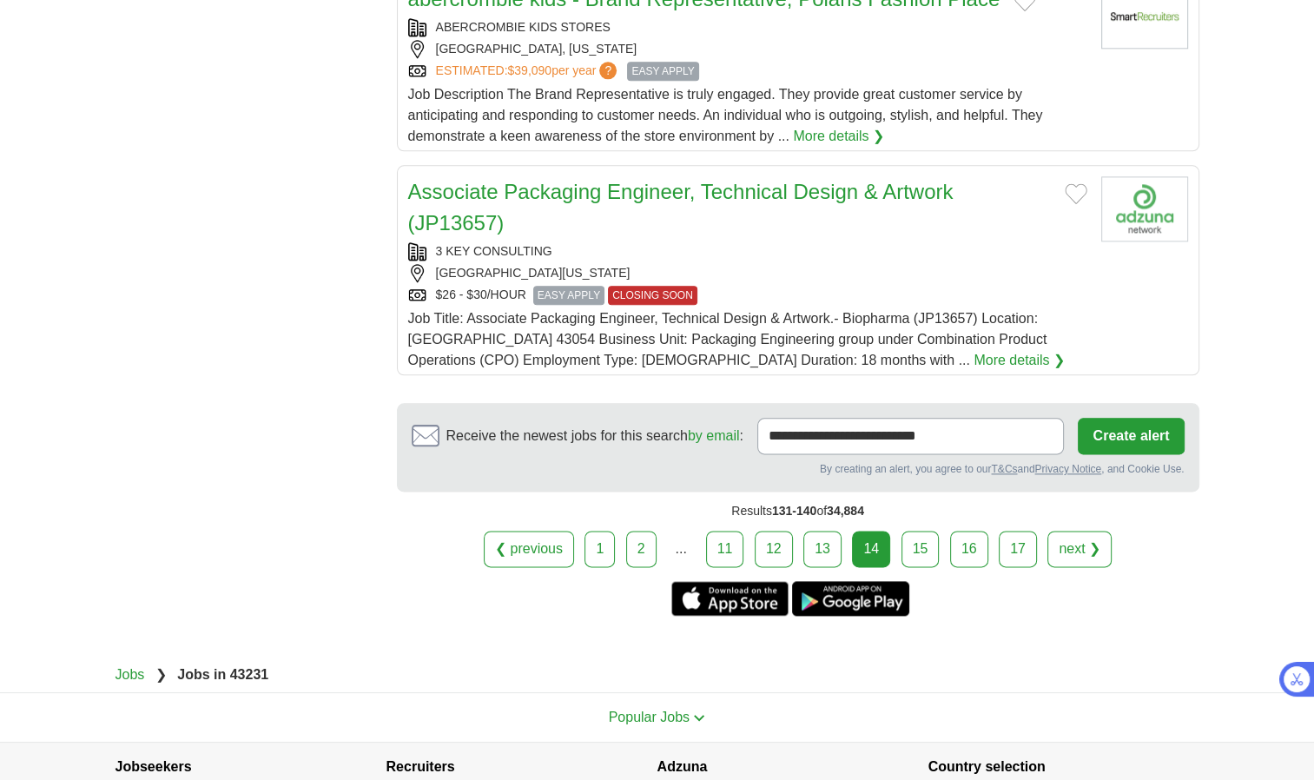
click at [907, 531] on link "15" at bounding box center [920, 549] width 38 height 36
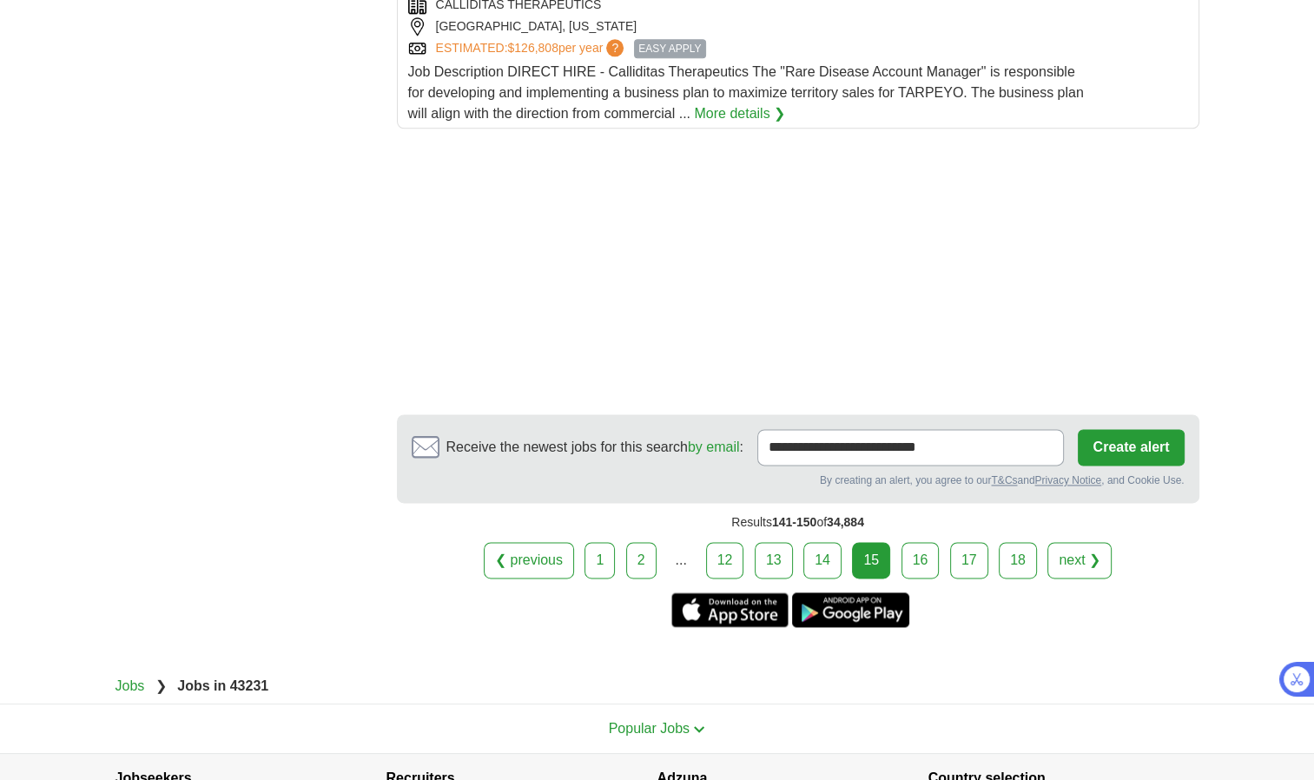
scroll to position [2304, 0]
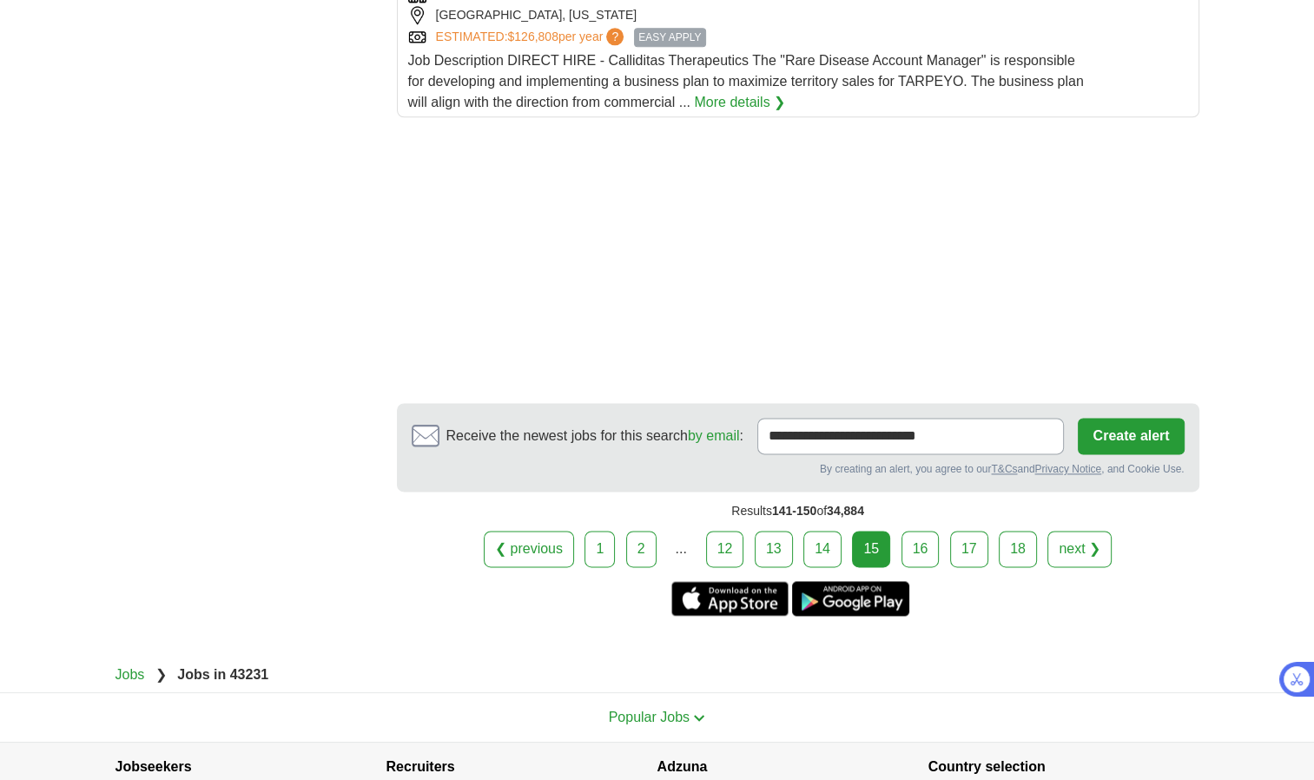
click at [927, 531] on link "16" at bounding box center [920, 549] width 38 height 36
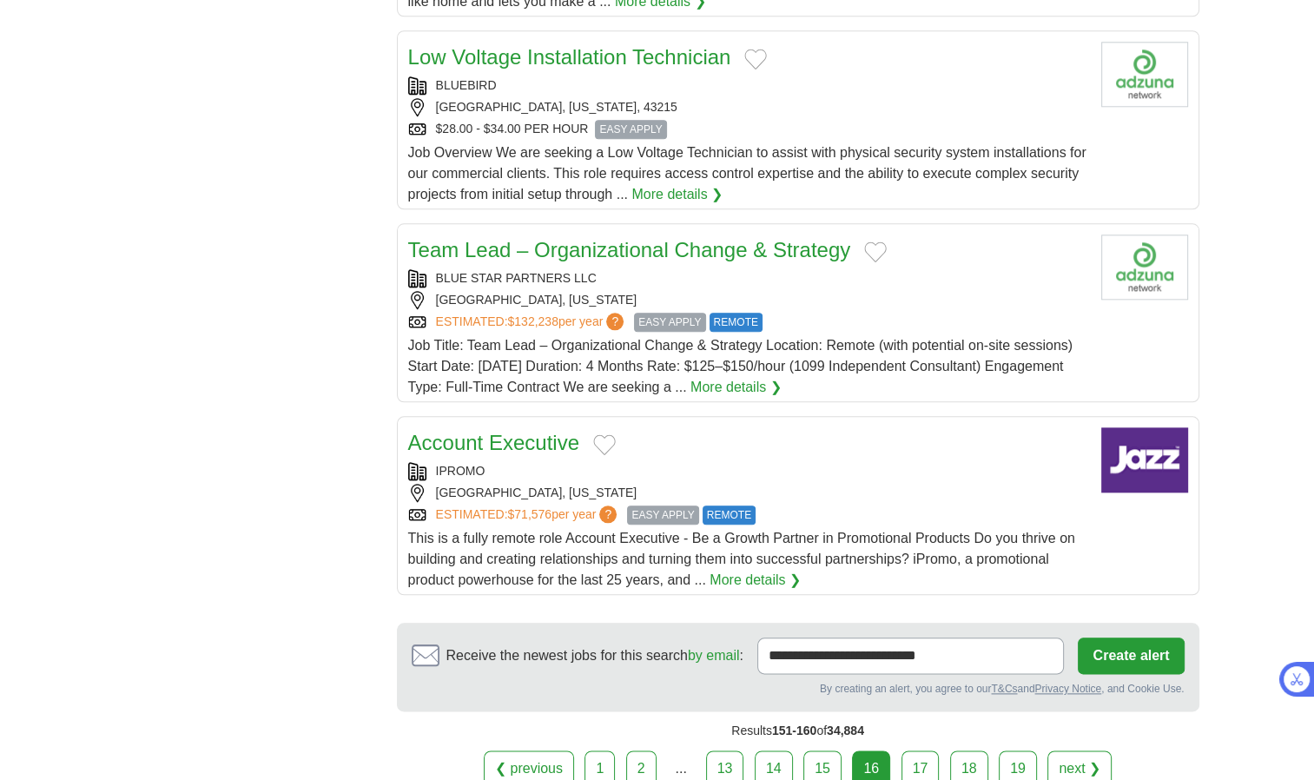
scroll to position [1806, 0]
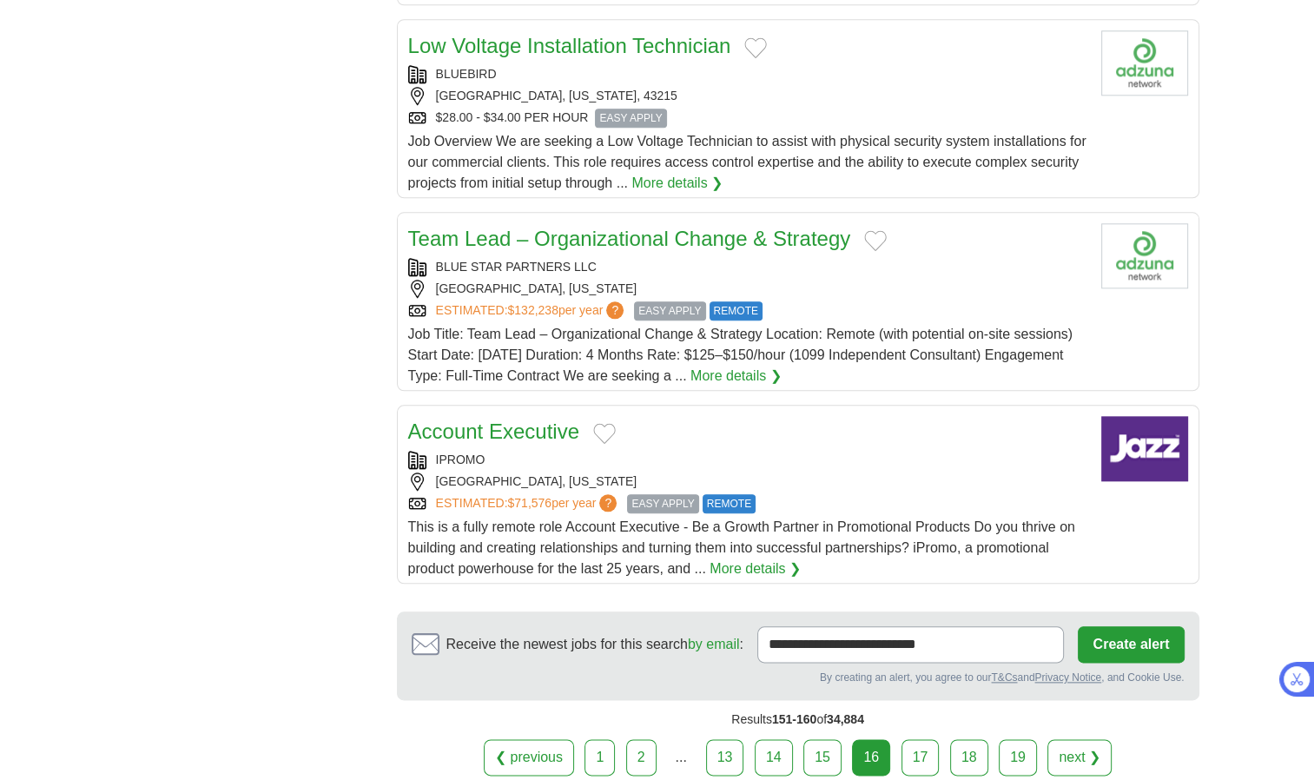
click at [913, 739] on link "17" at bounding box center [920, 757] width 38 height 36
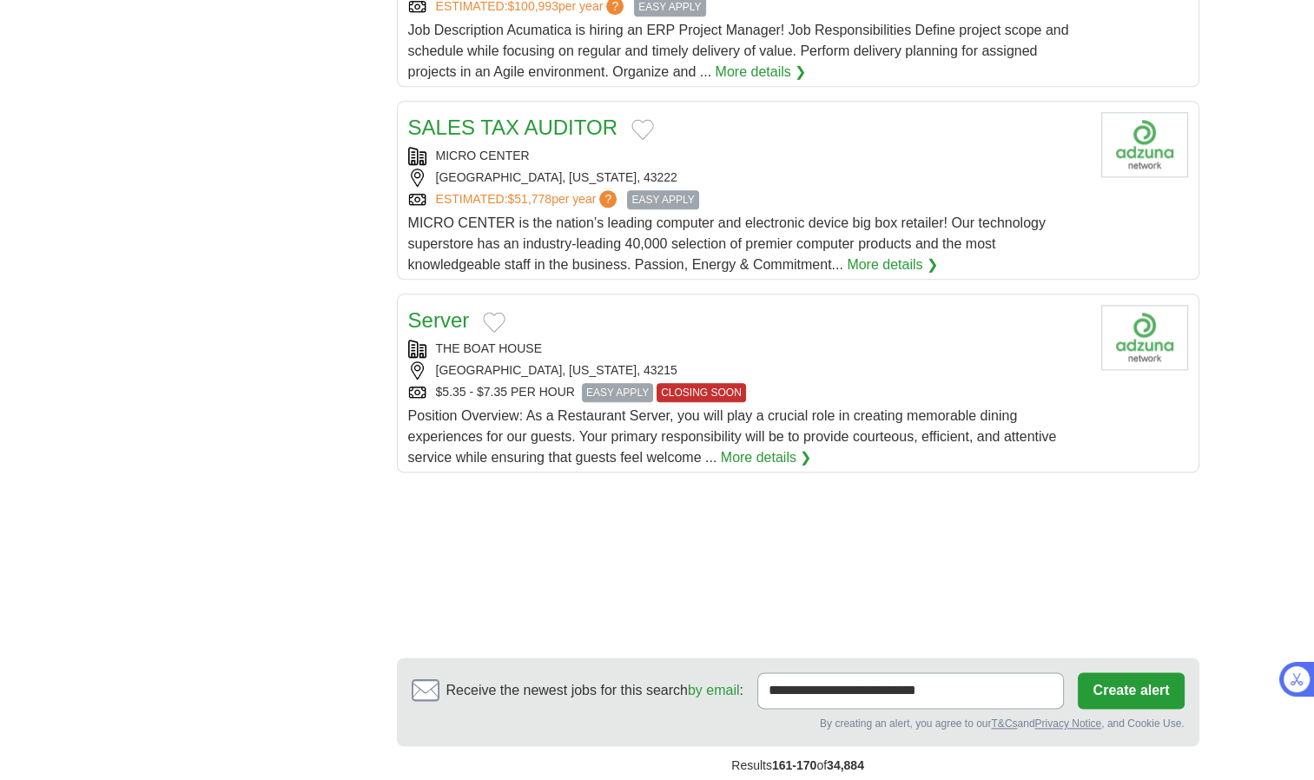
scroll to position [1967, 0]
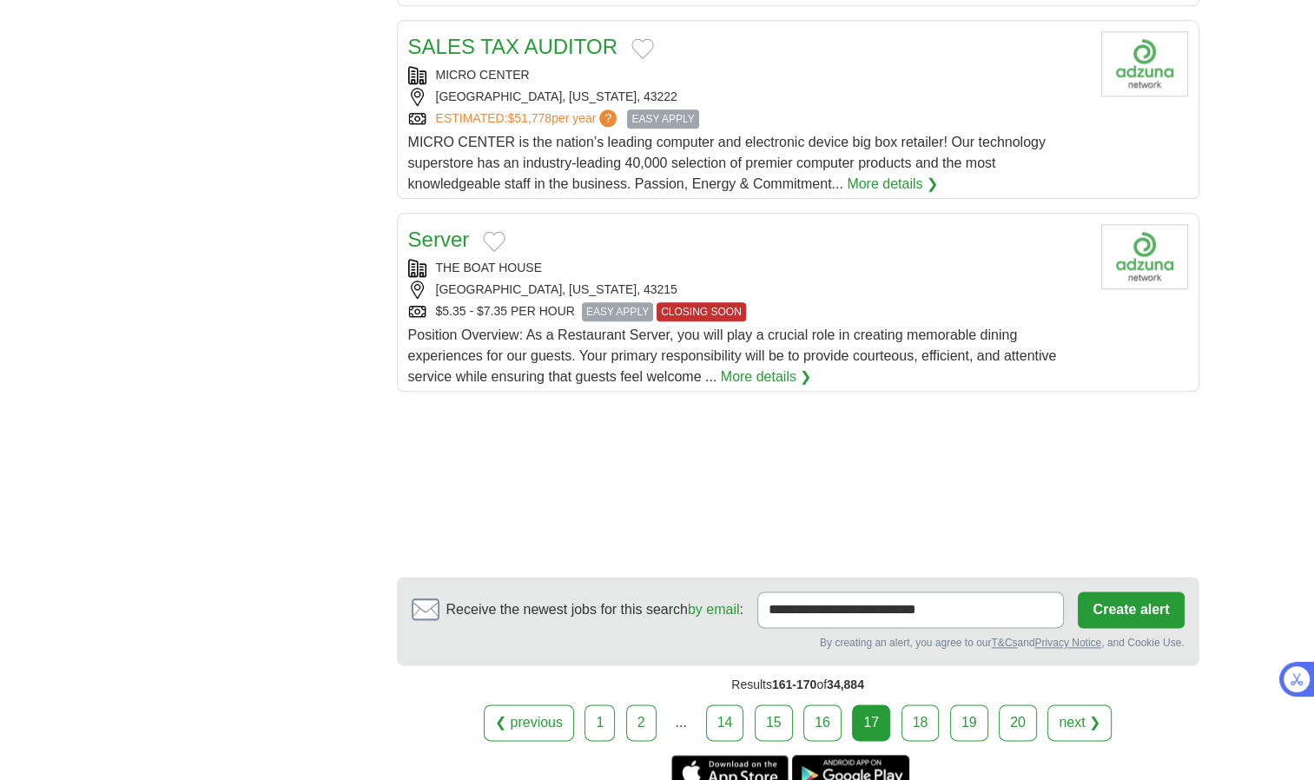
click at [927, 704] on link "18" at bounding box center [920, 722] width 38 height 36
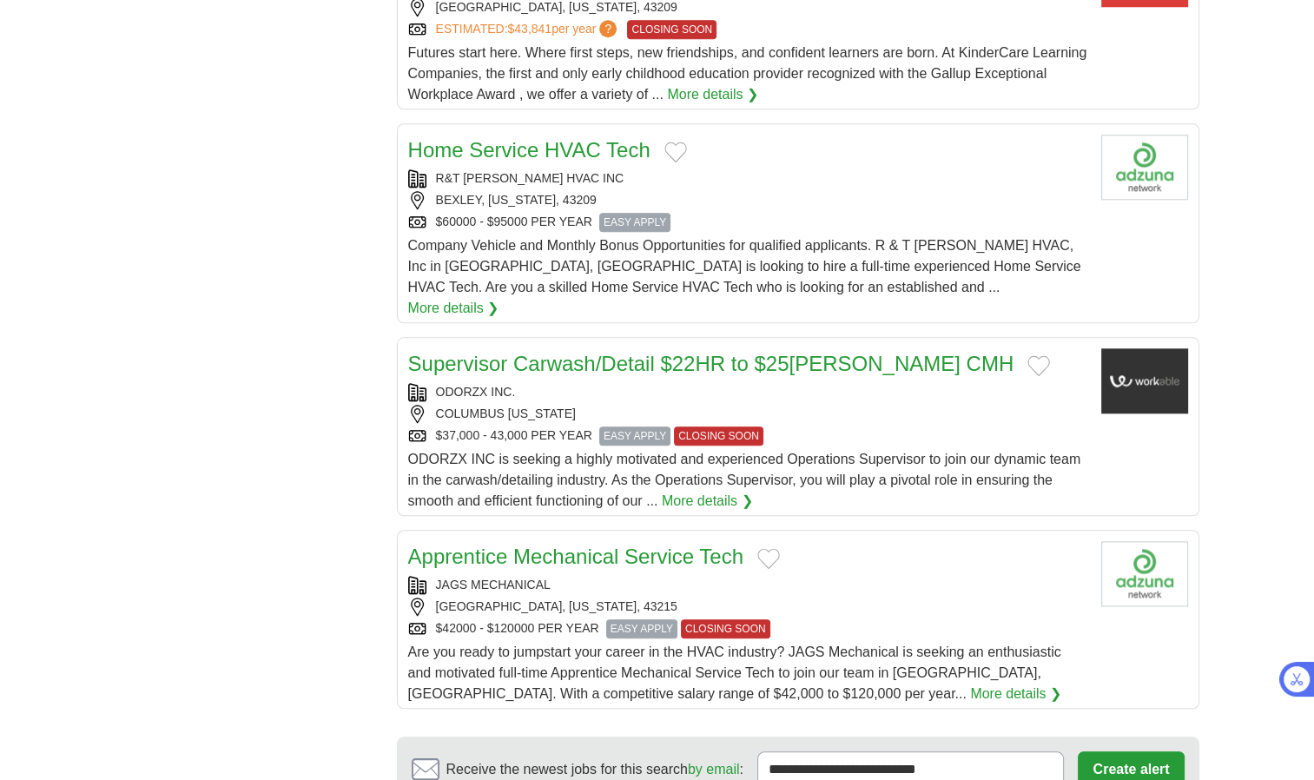
scroll to position [1831, 0]
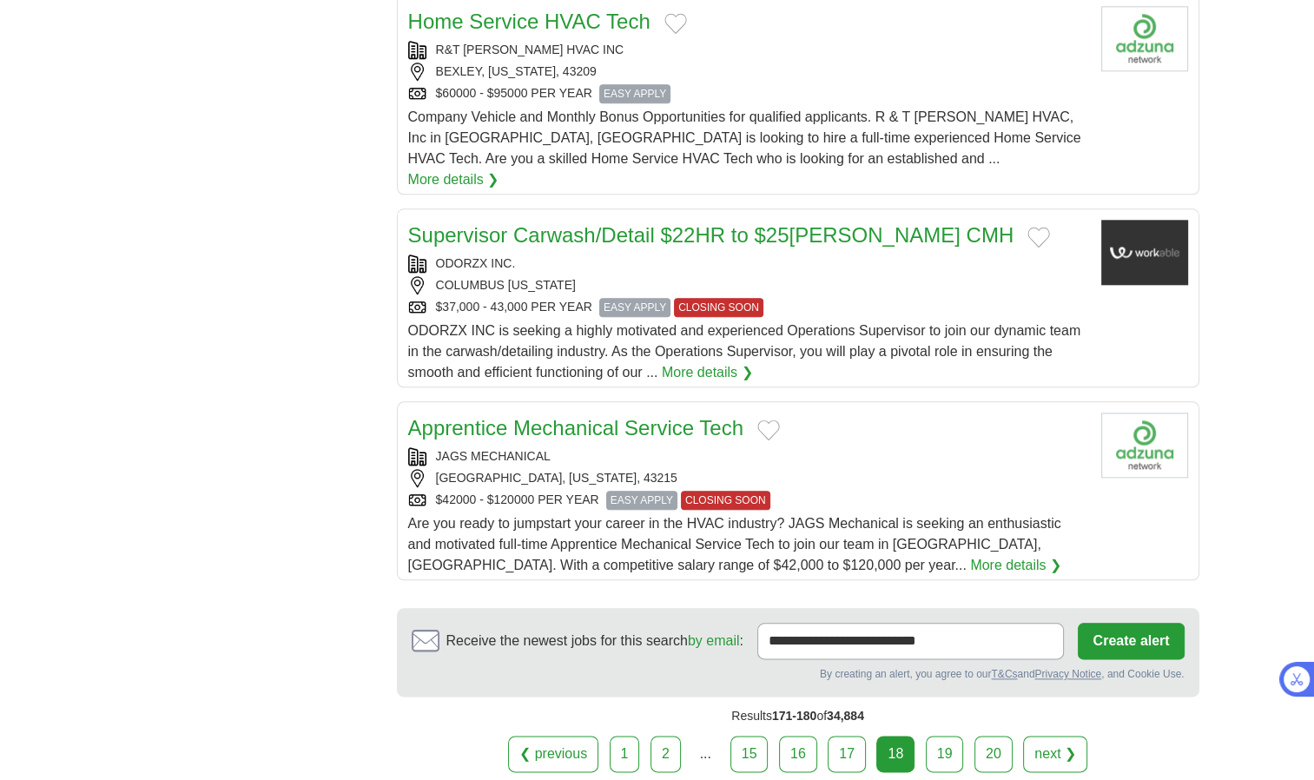
click at [939, 736] on link "19" at bounding box center [945, 754] width 38 height 36
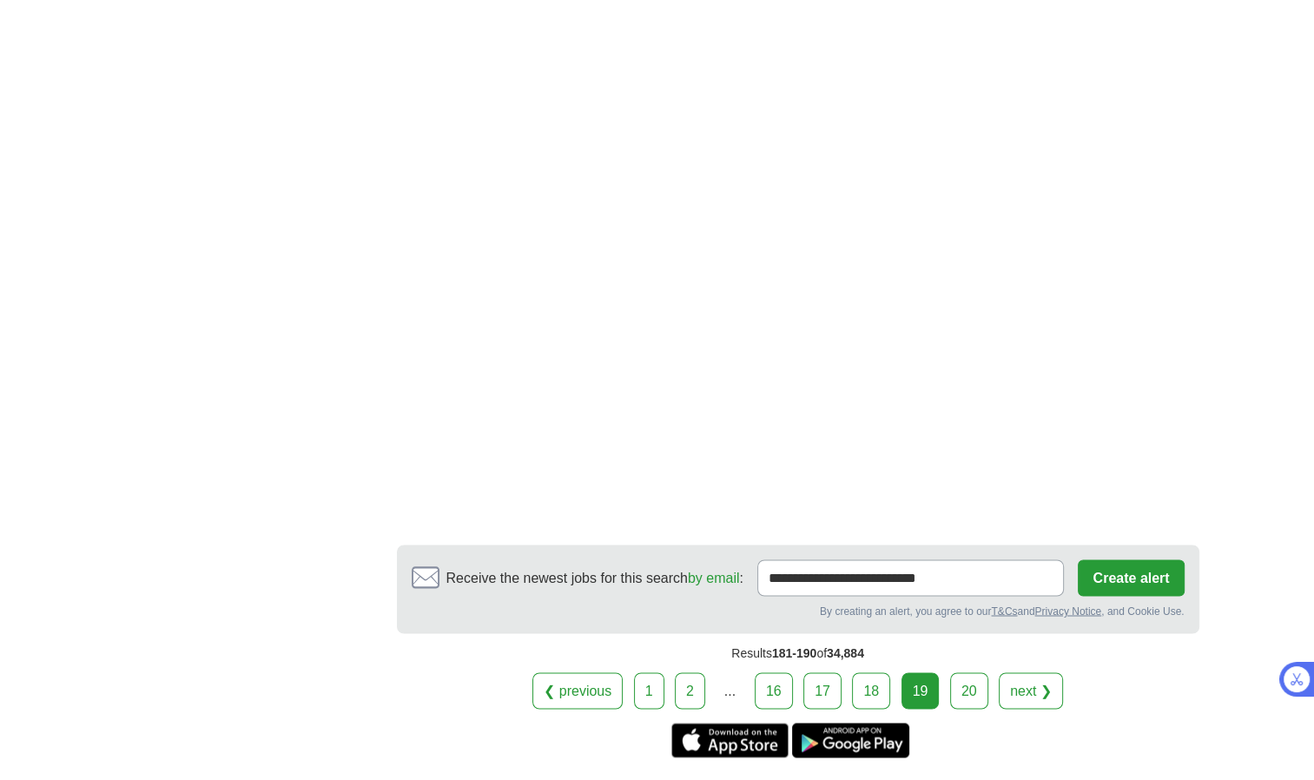
scroll to position [2744, 0]
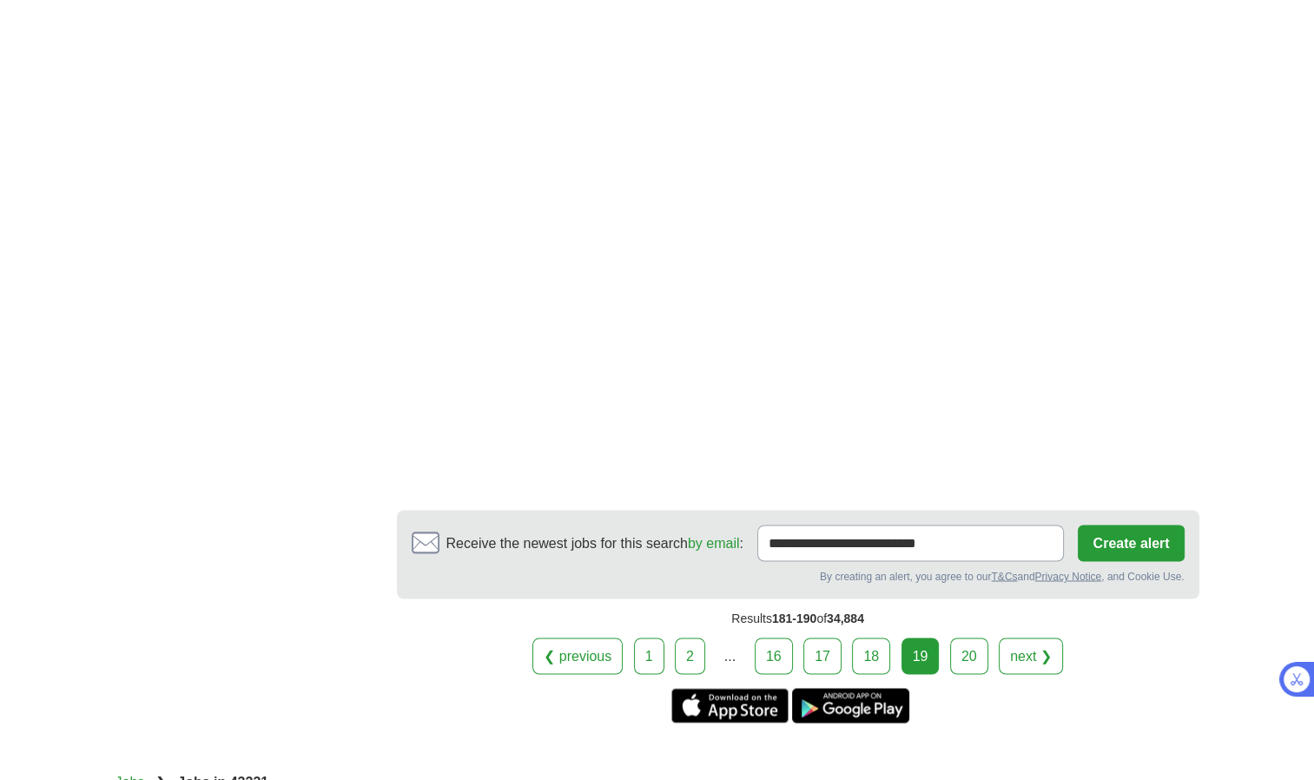
click at [976, 637] on link "20" at bounding box center [969, 655] width 38 height 36
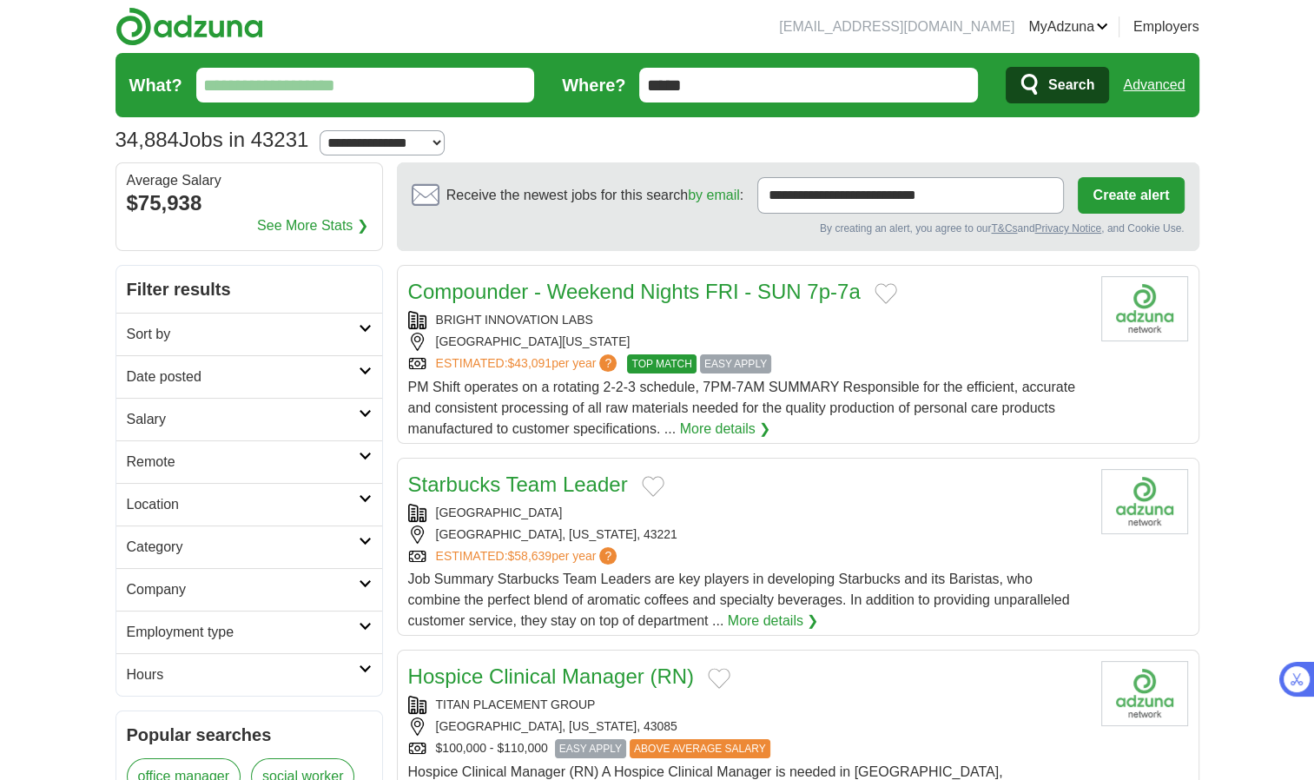
click at [369, 93] on input "What?" at bounding box center [365, 85] width 339 height 35
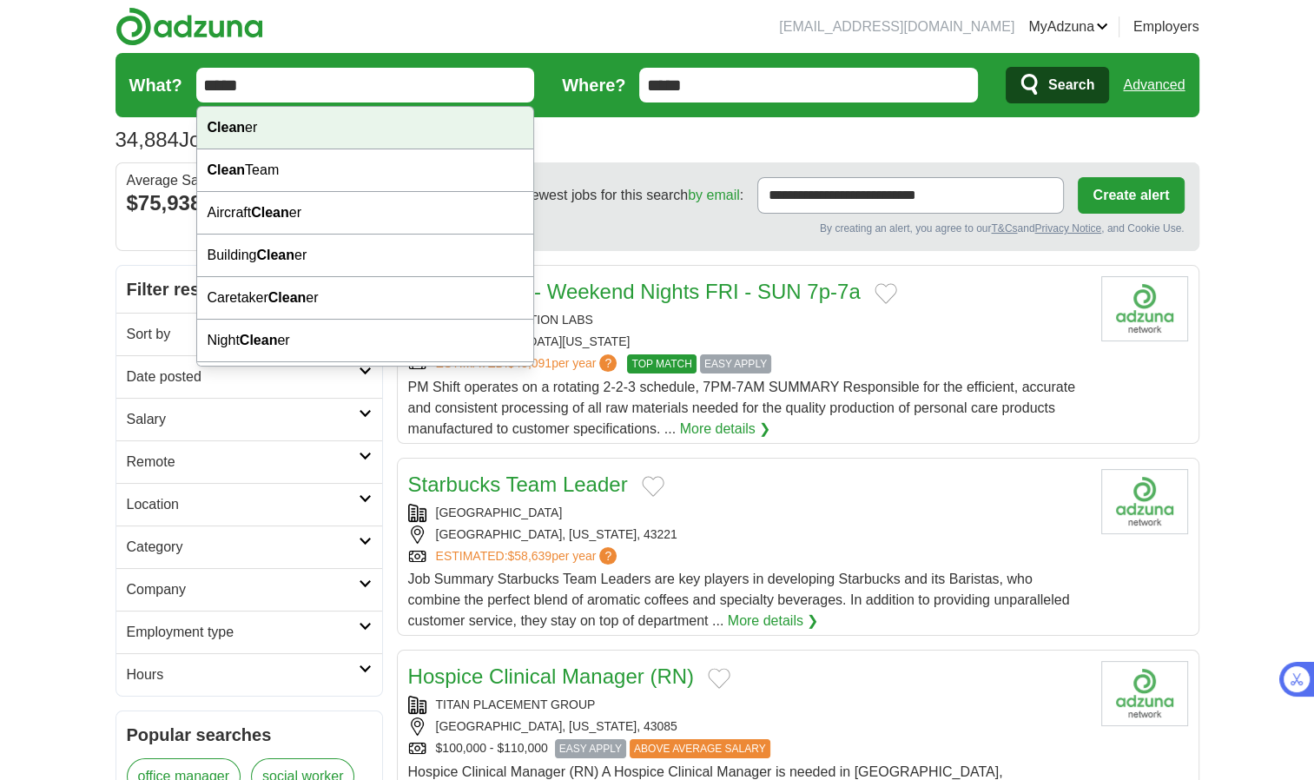
type input "*****"
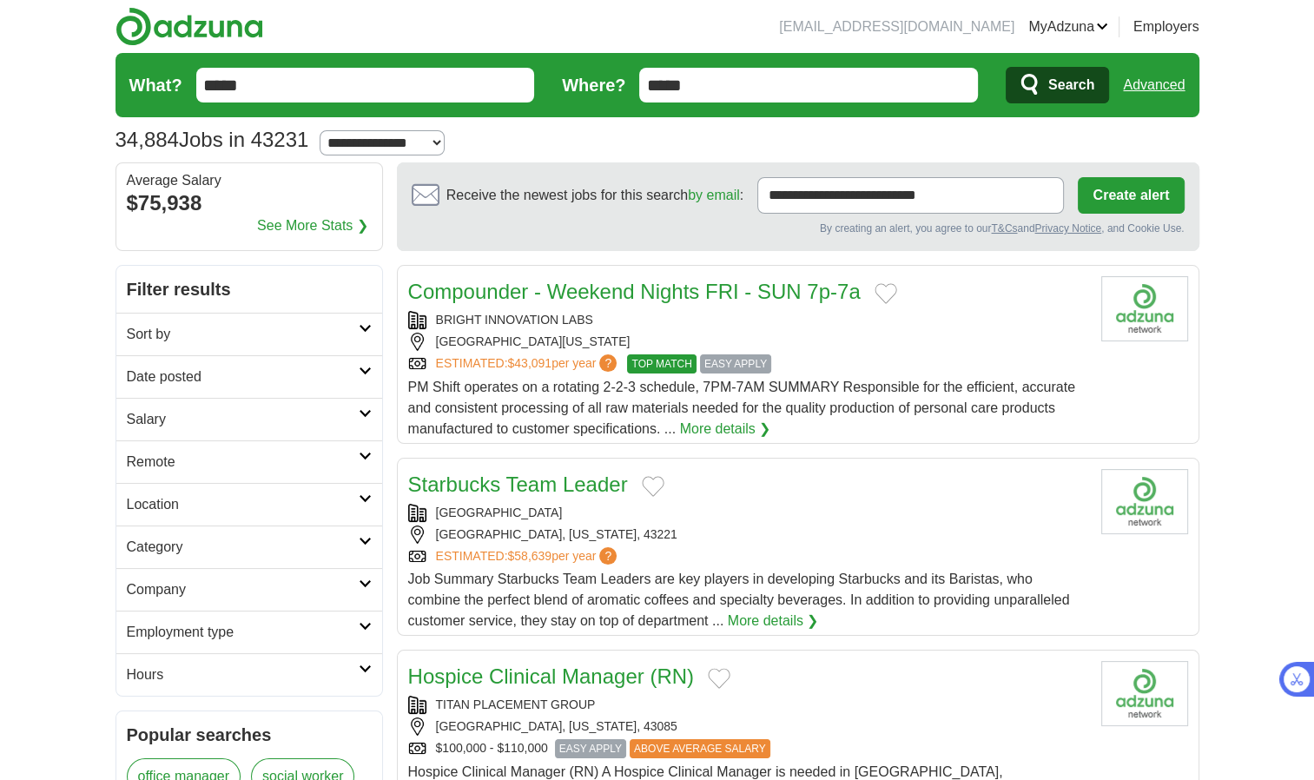
click at [1032, 71] on button "Search" at bounding box center [1057, 85] width 103 height 36
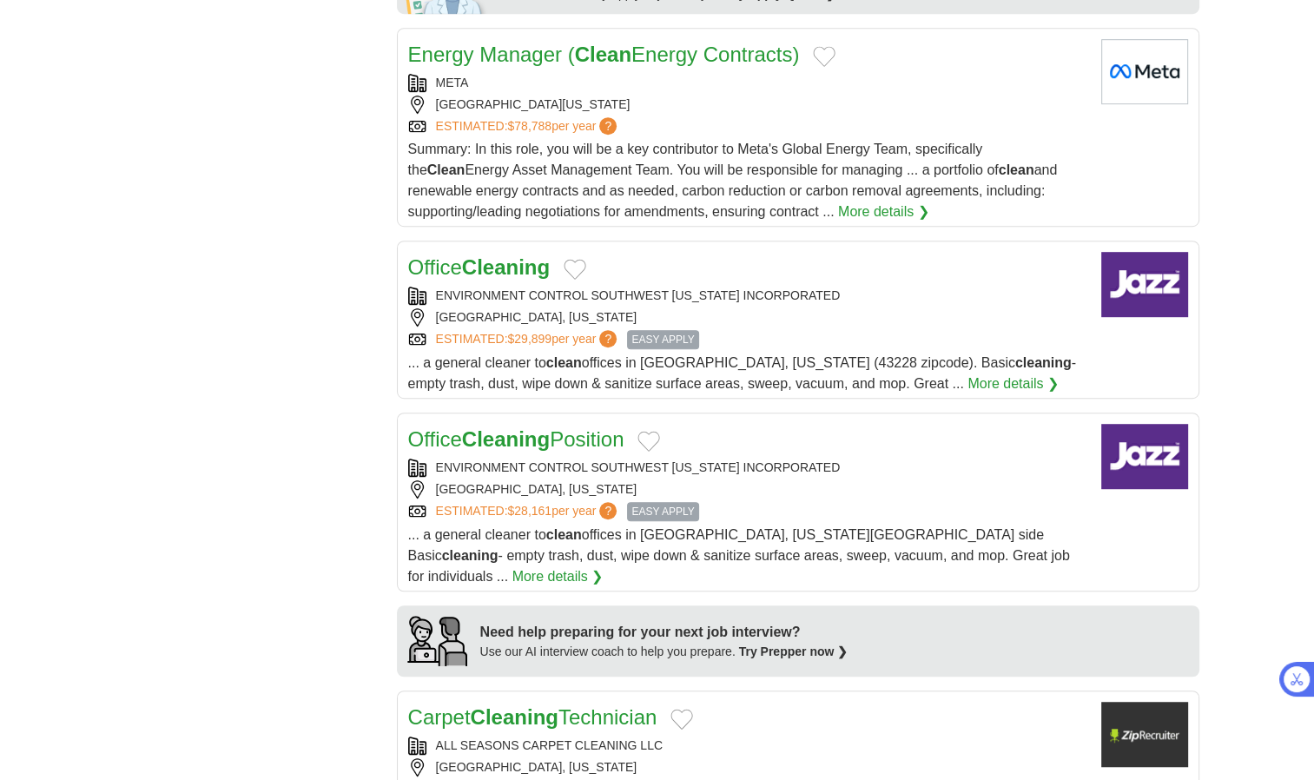
scroll to position [966, 0]
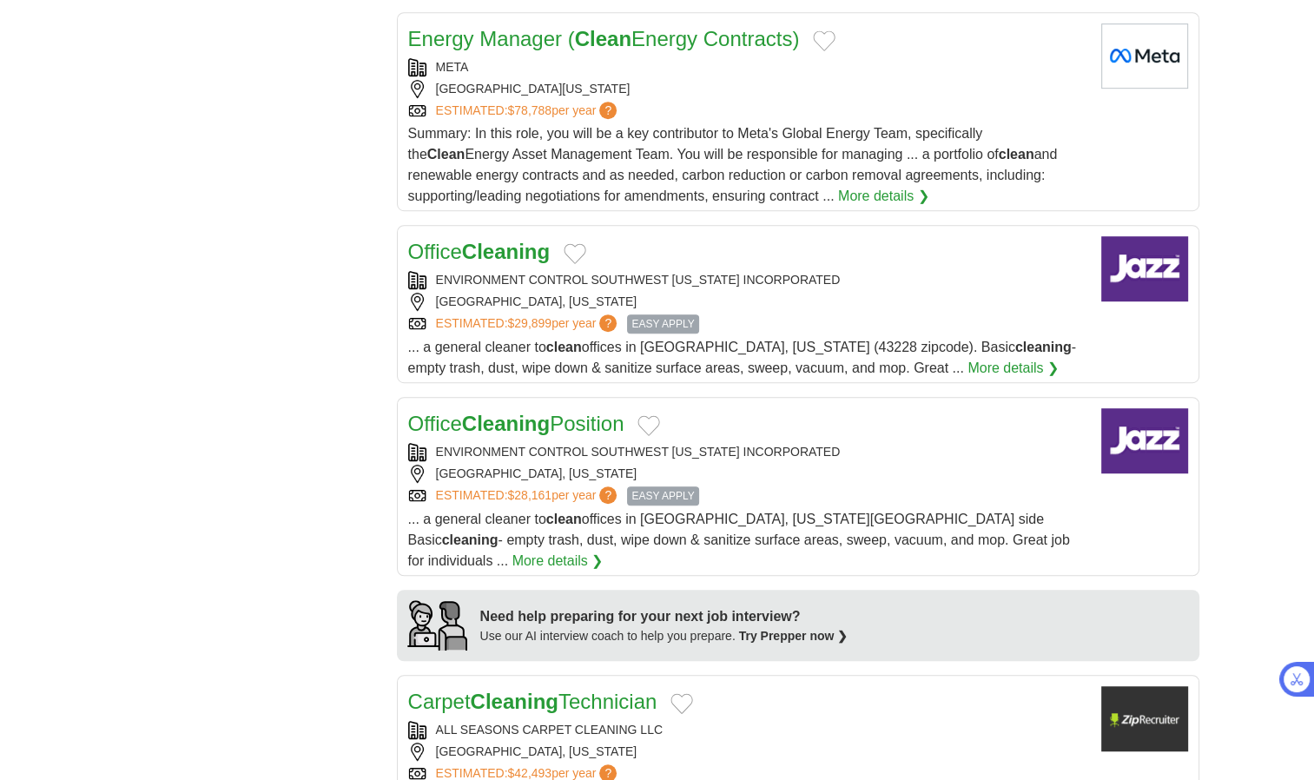
click at [507, 249] on strong "Cleaning" at bounding box center [506, 251] width 88 height 23
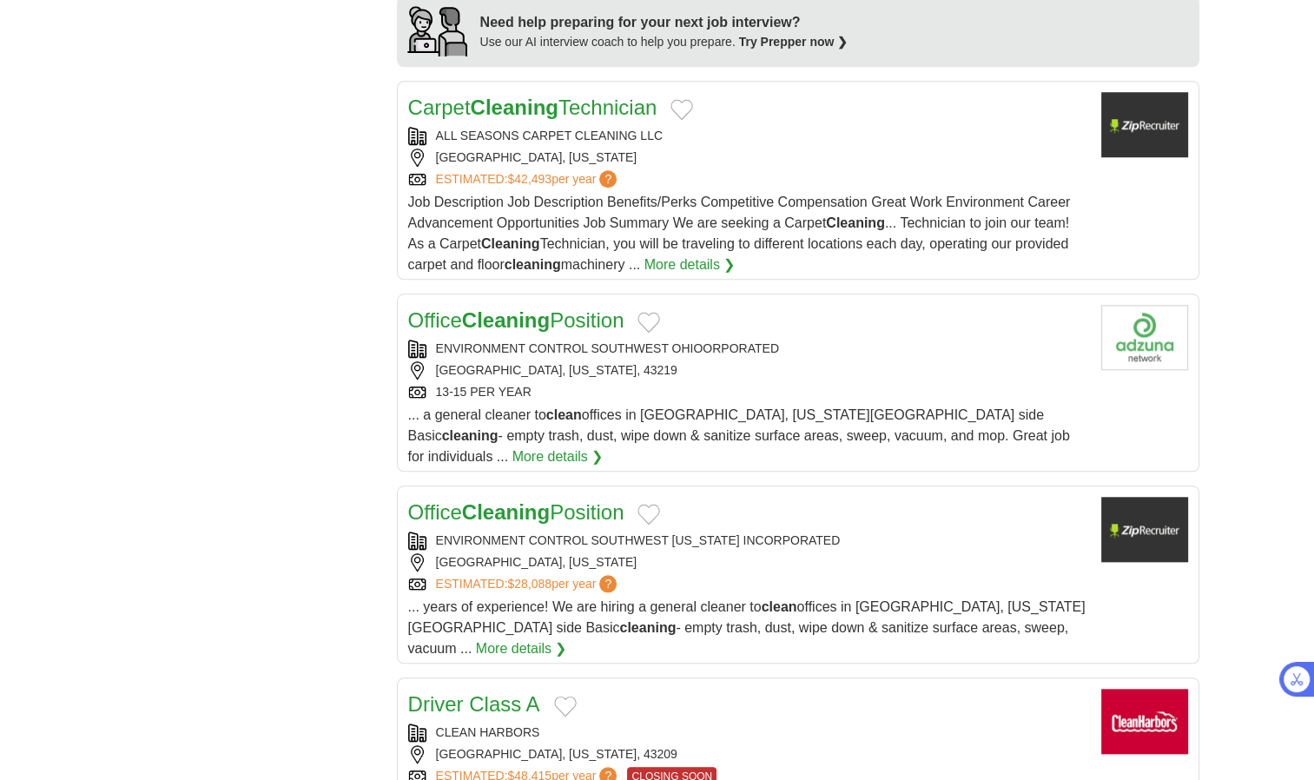
scroll to position [1566, 0]
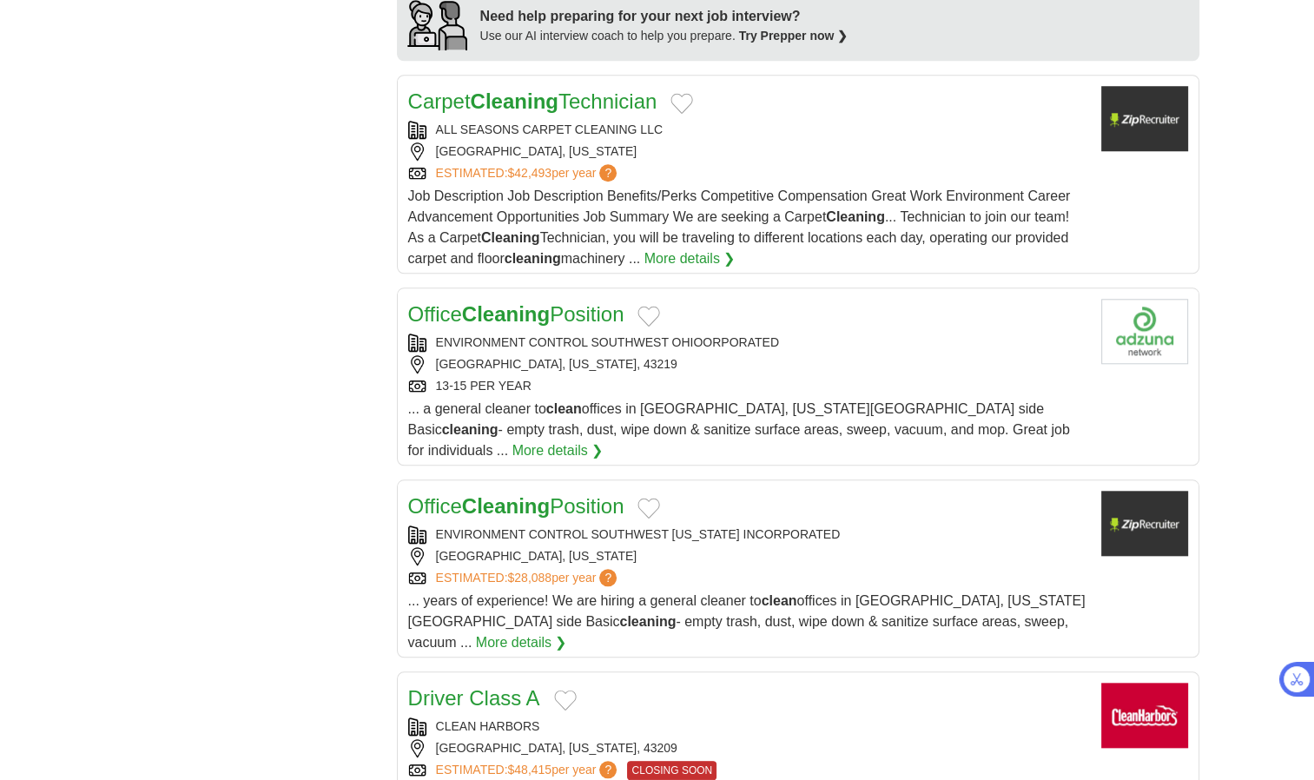
click at [480, 302] on strong "Cleaning" at bounding box center [506, 313] width 88 height 23
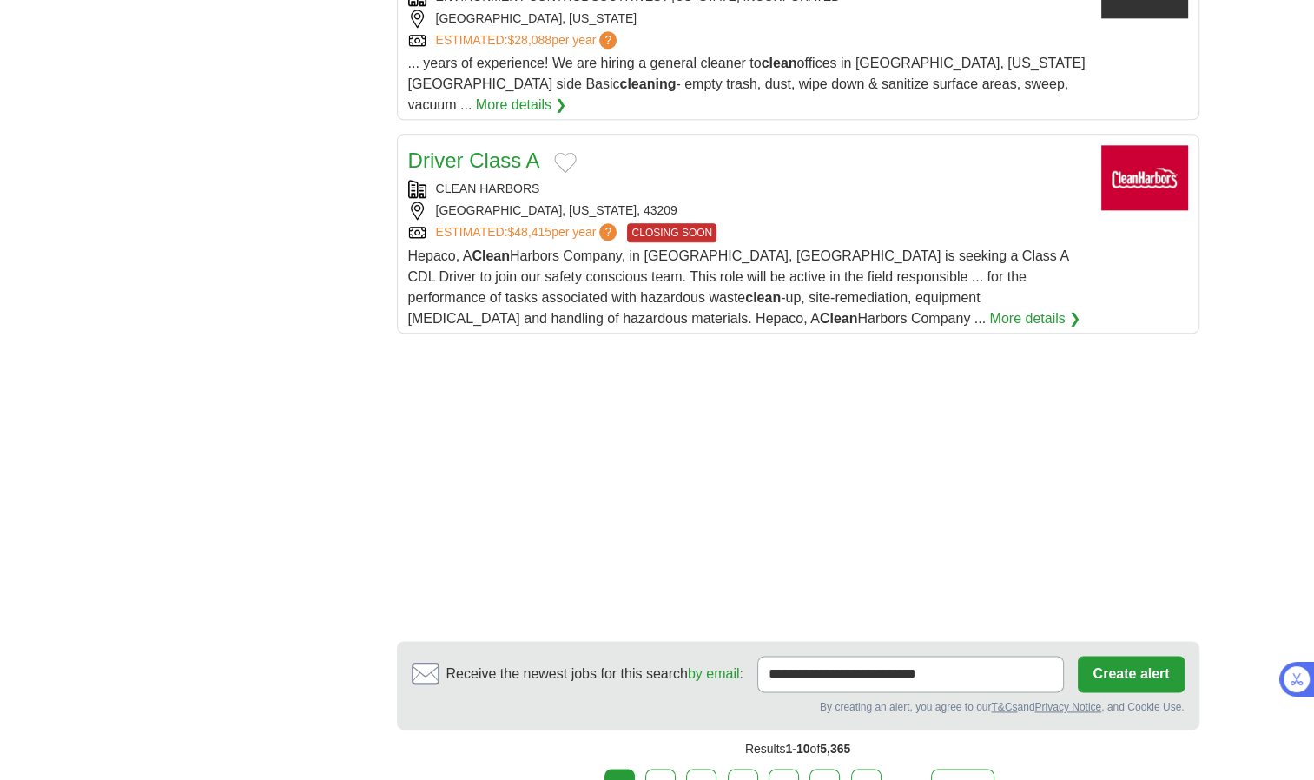
scroll to position [2107, 0]
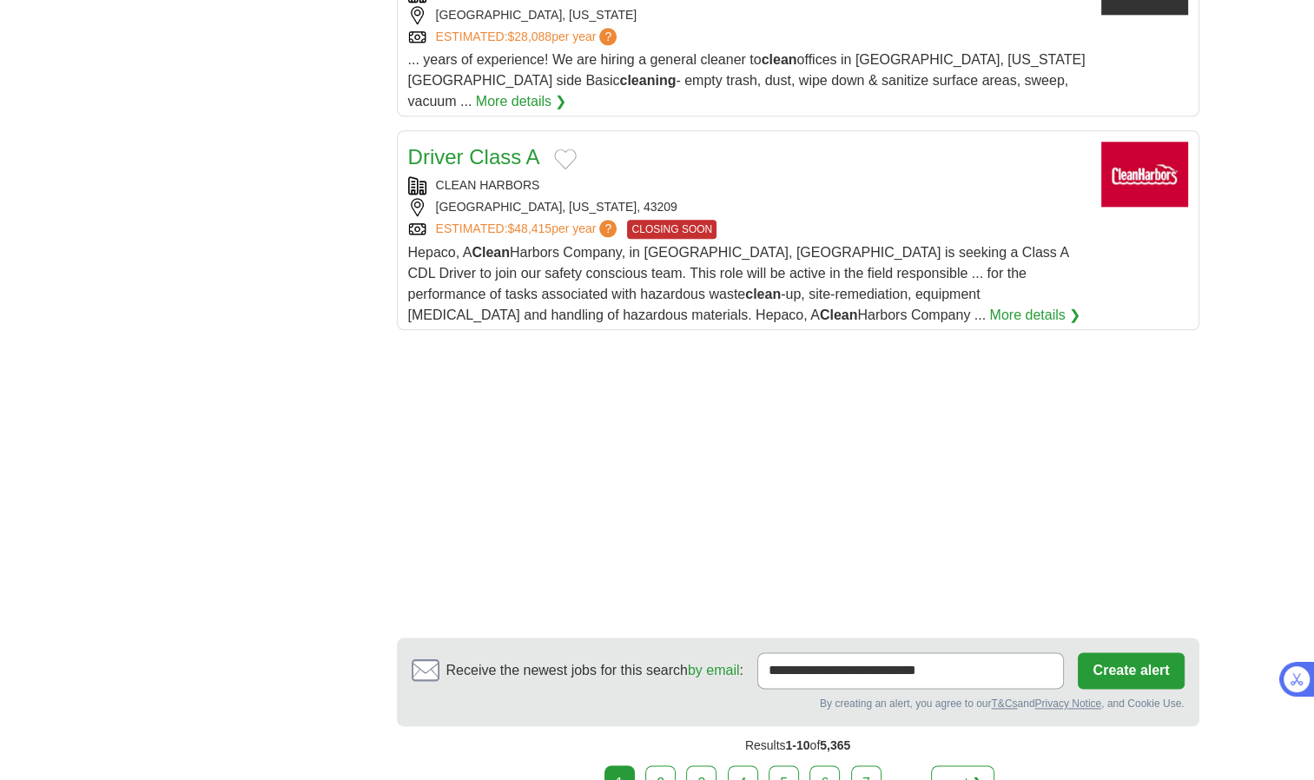
click at [674, 765] on link "2" at bounding box center [660, 783] width 30 height 36
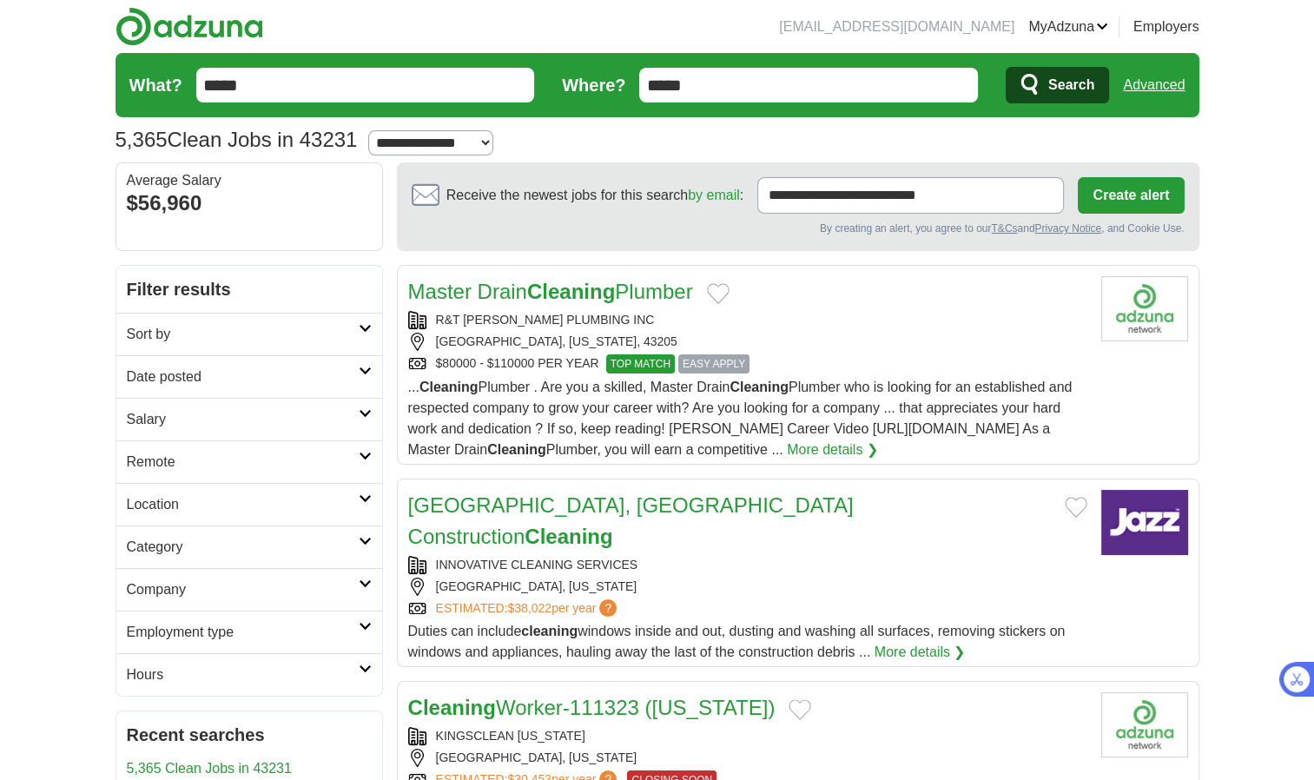
click at [564, 696] on link "Cleaning Worker-111323 ([US_STATE])" at bounding box center [591, 707] width 367 height 23
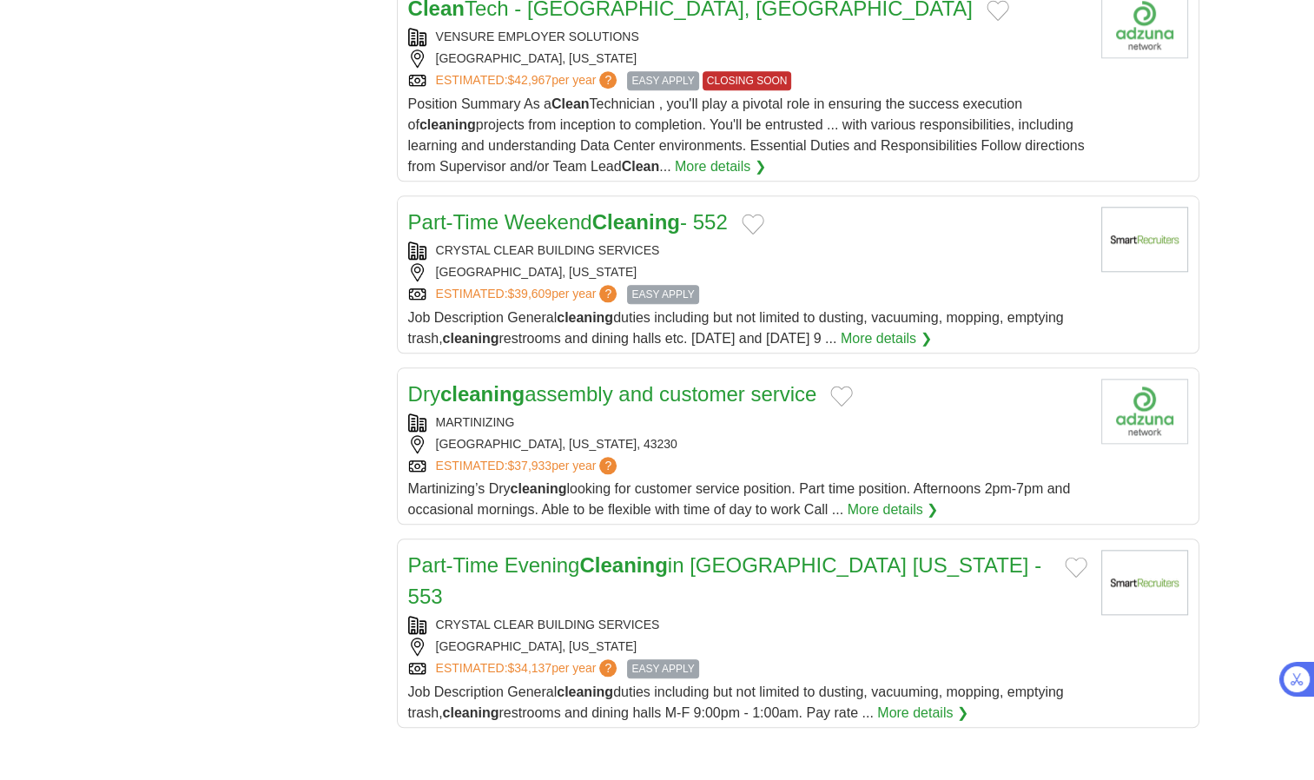
scroll to position [1747, 0]
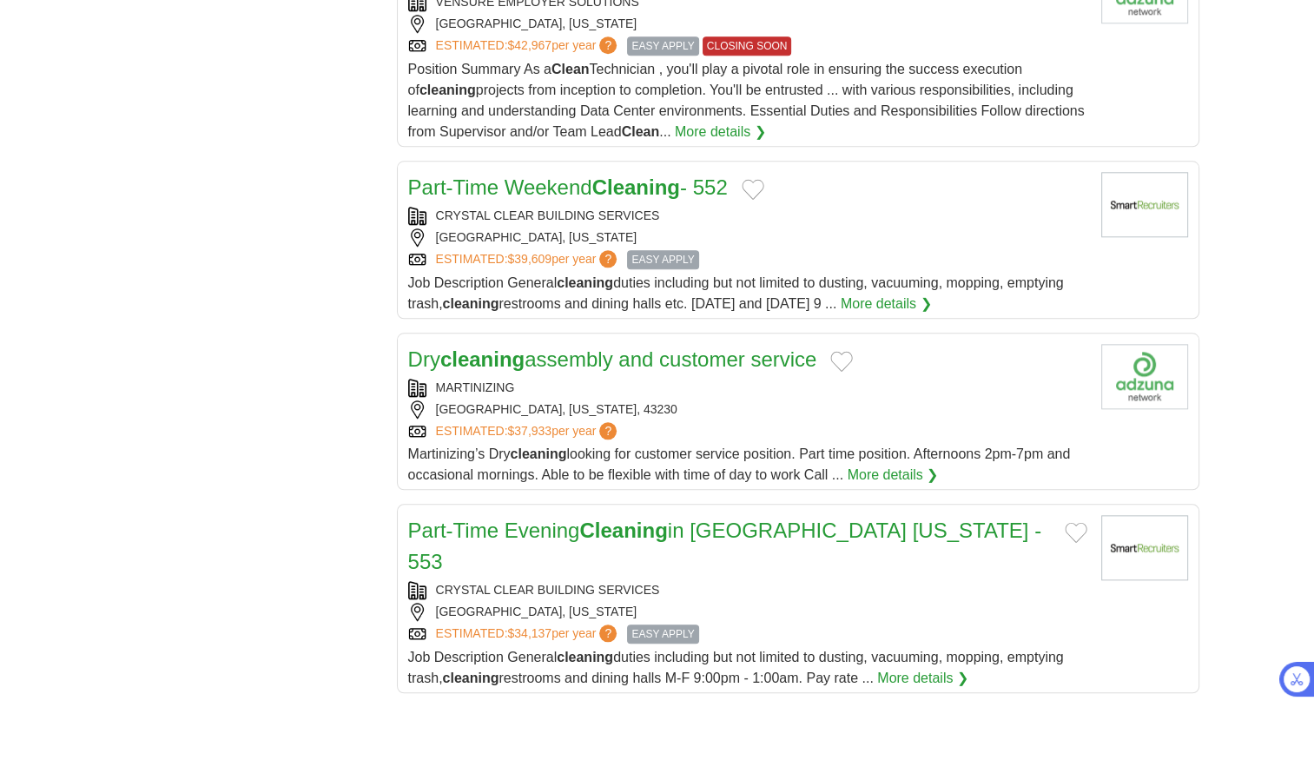
click at [528, 175] on link "Part-Time Weekend Cleaning - 552" at bounding box center [568, 186] width 320 height 23
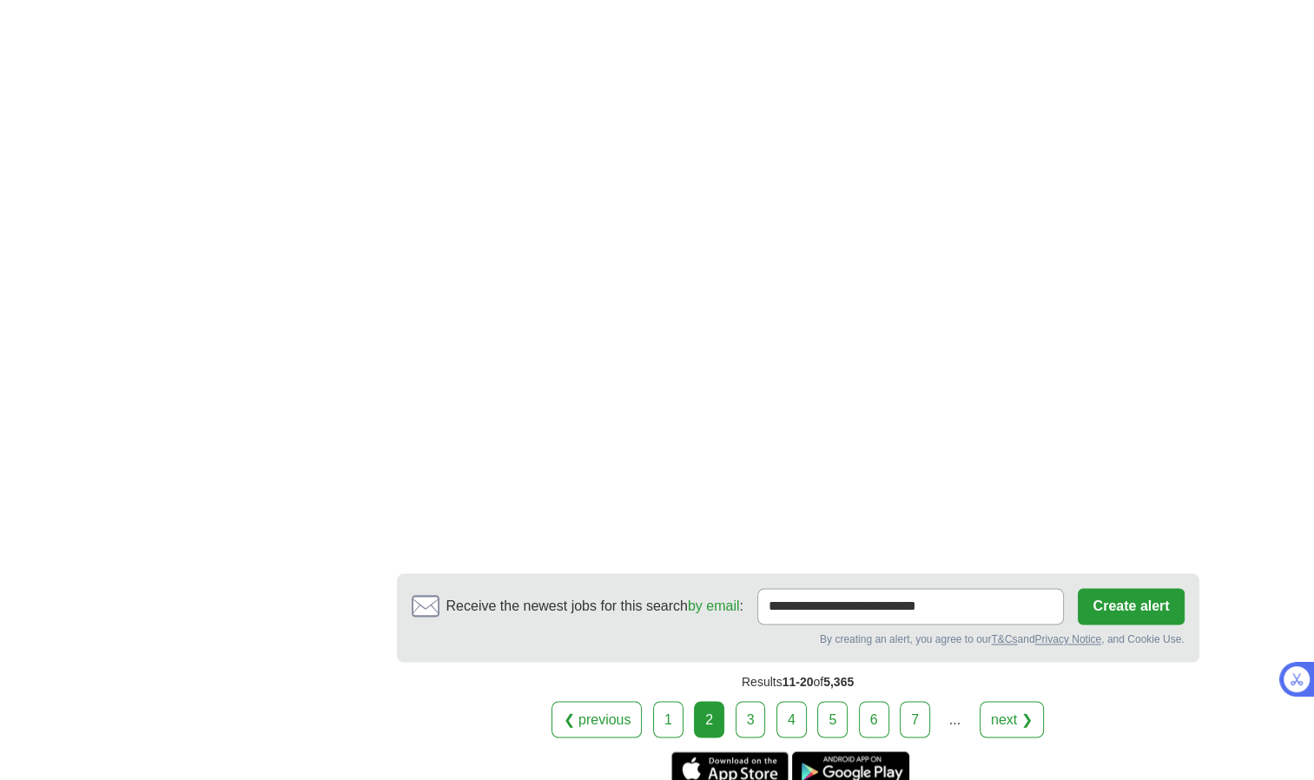
scroll to position [2650, 0]
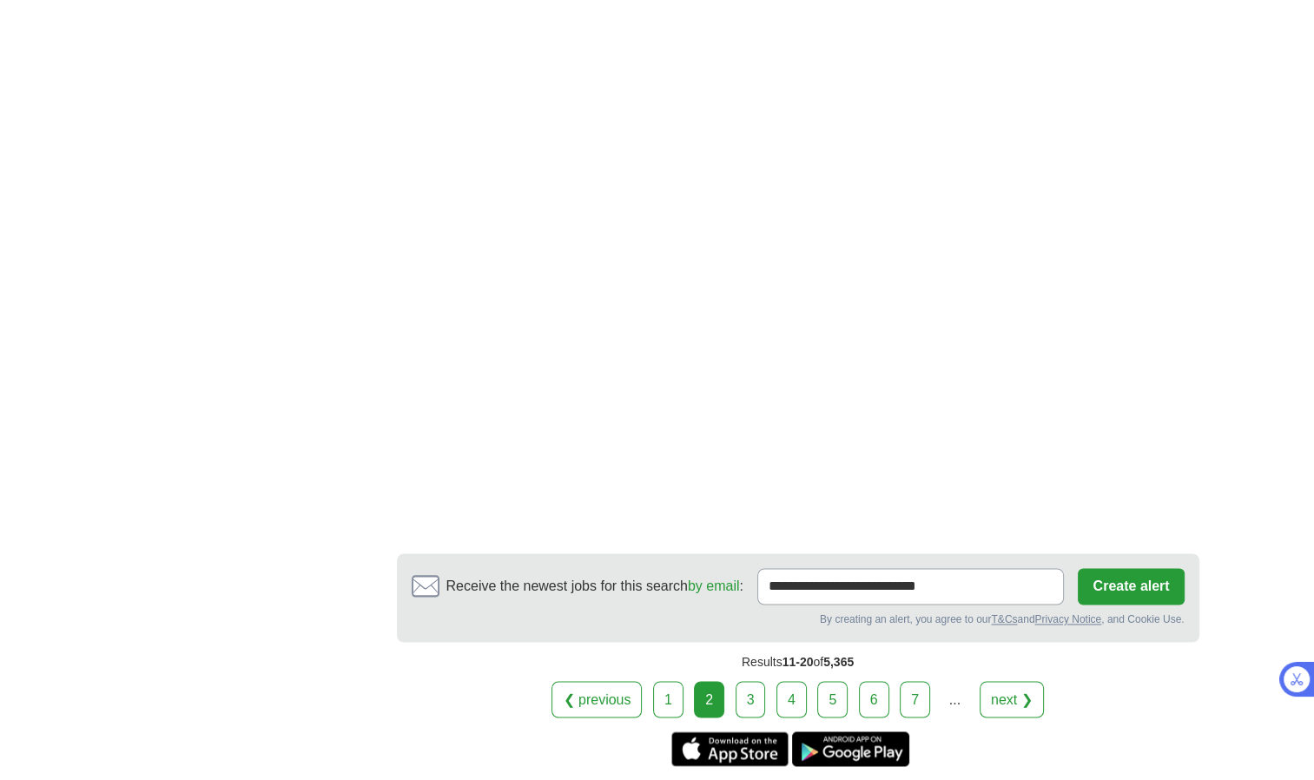
click at [741, 681] on link "3" at bounding box center [751, 699] width 30 height 36
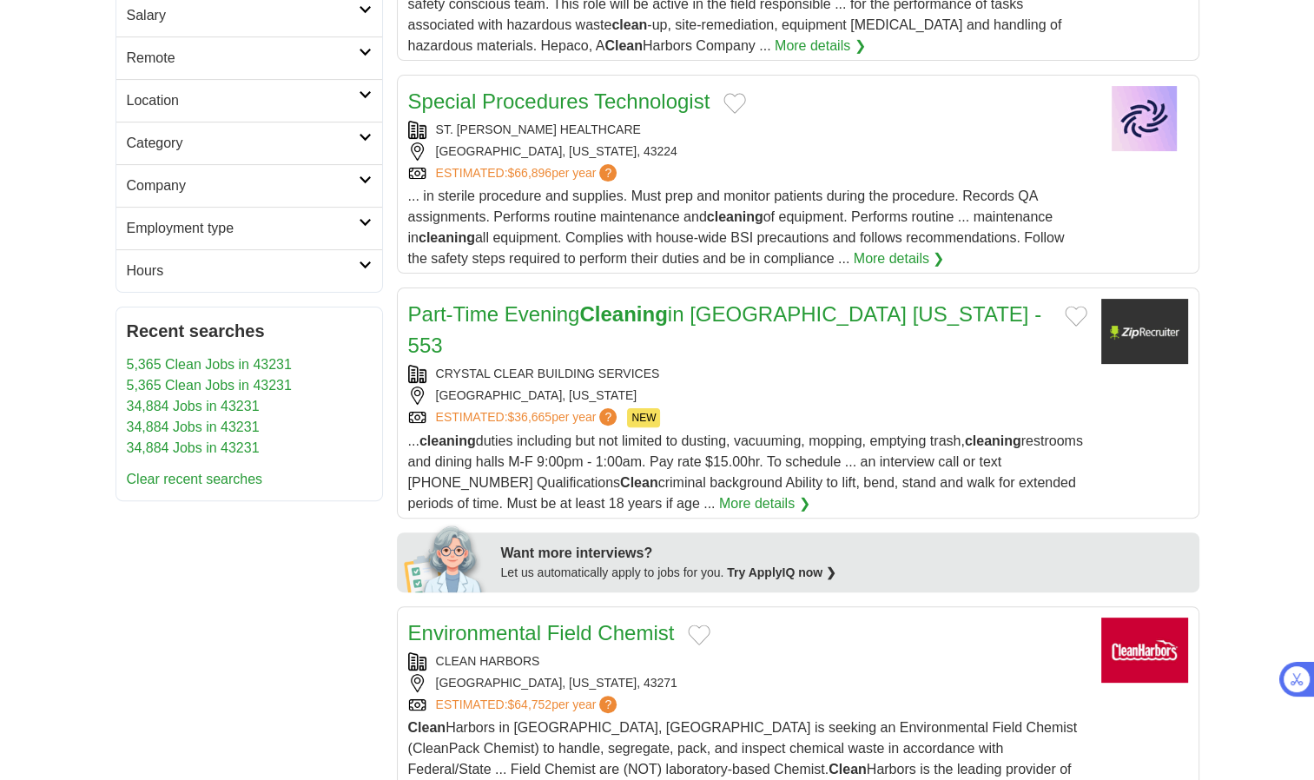
scroll to position [405, 0]
click at [590, 317] on strong "Cleaning" at bounding box center [623, 312] width 88 height 23
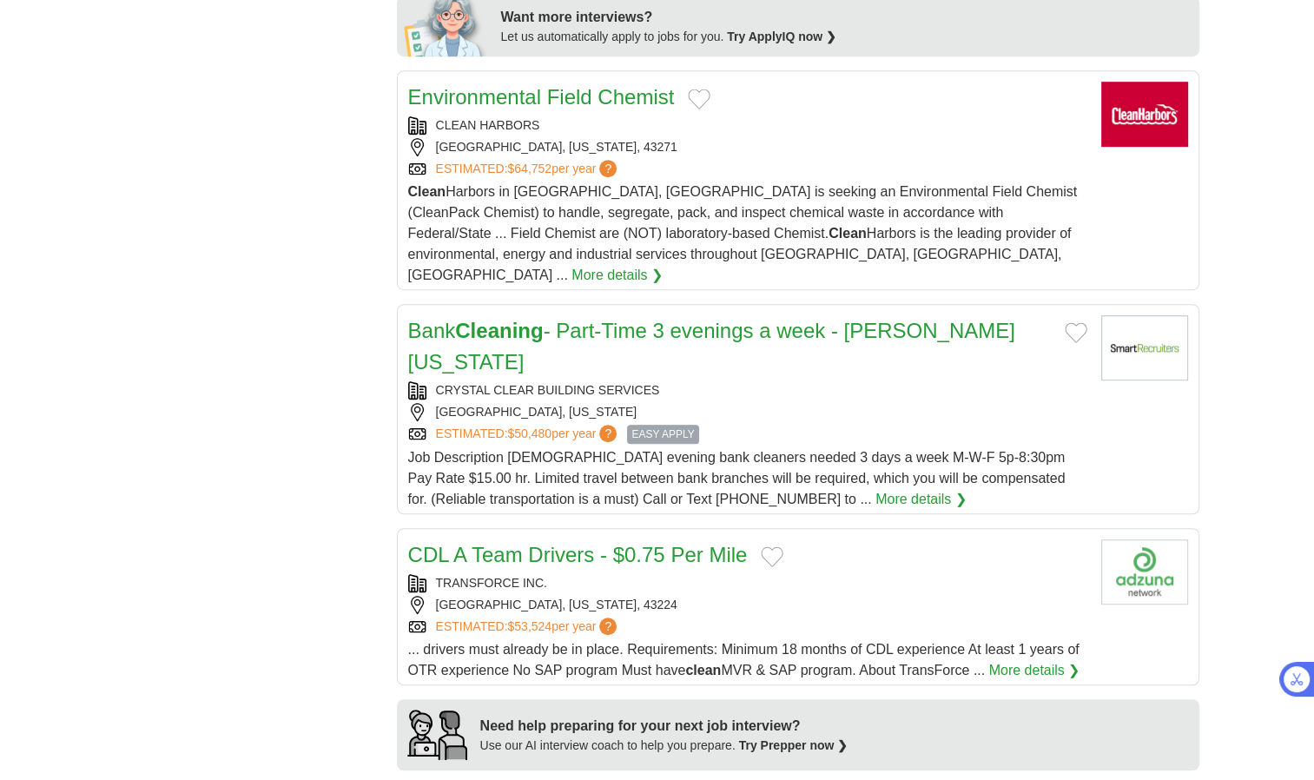
scroll to position [948, 0]
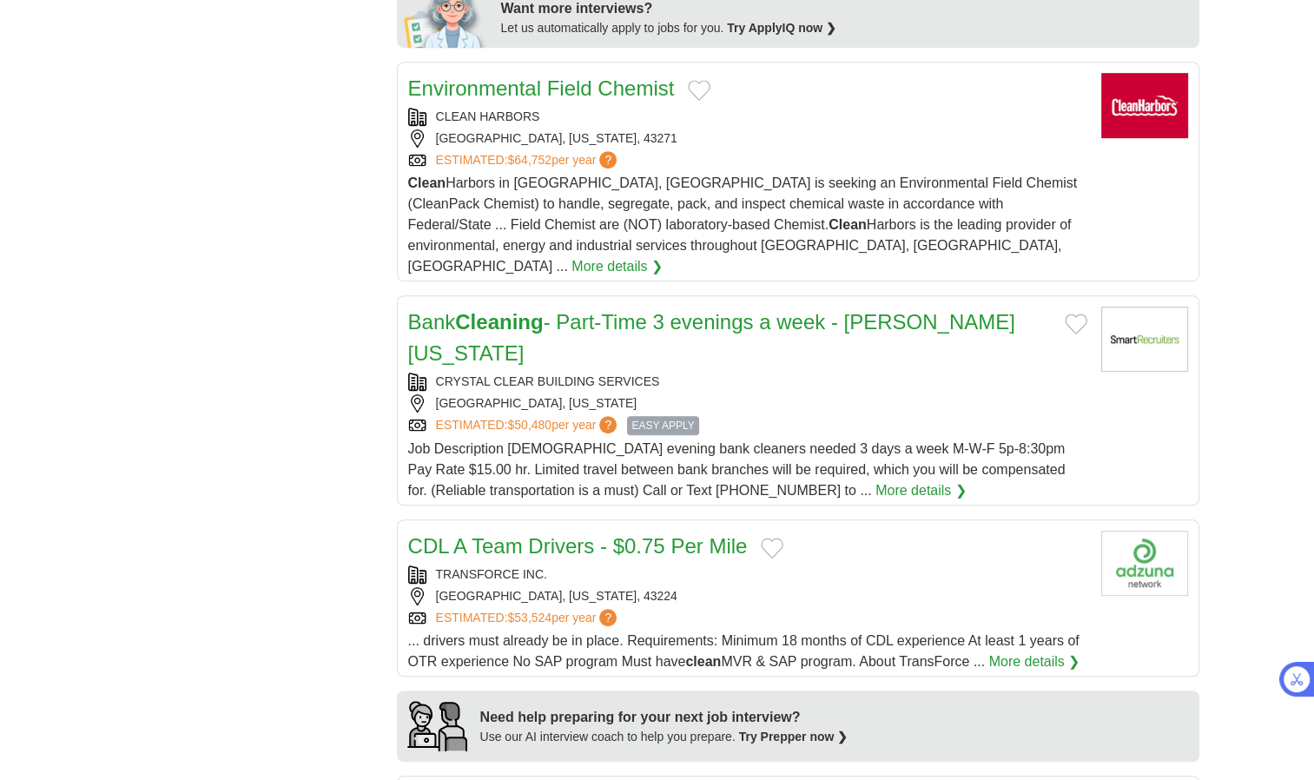
click at [663, 310] on link "Bank Cleaning - Part-Time 3 evenings a week - Powell Ohio" at bounding box center [711, 337] width 607 height 55
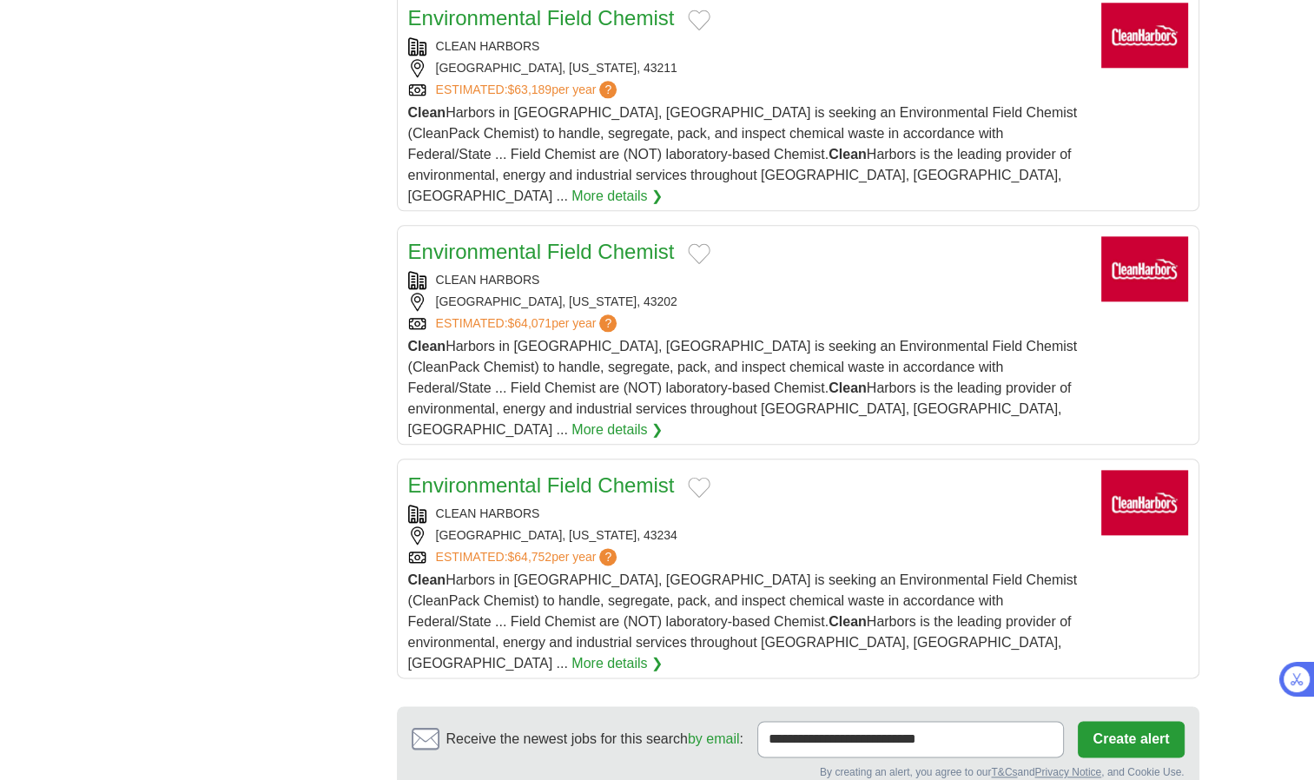
scroll to position [2037, 0]
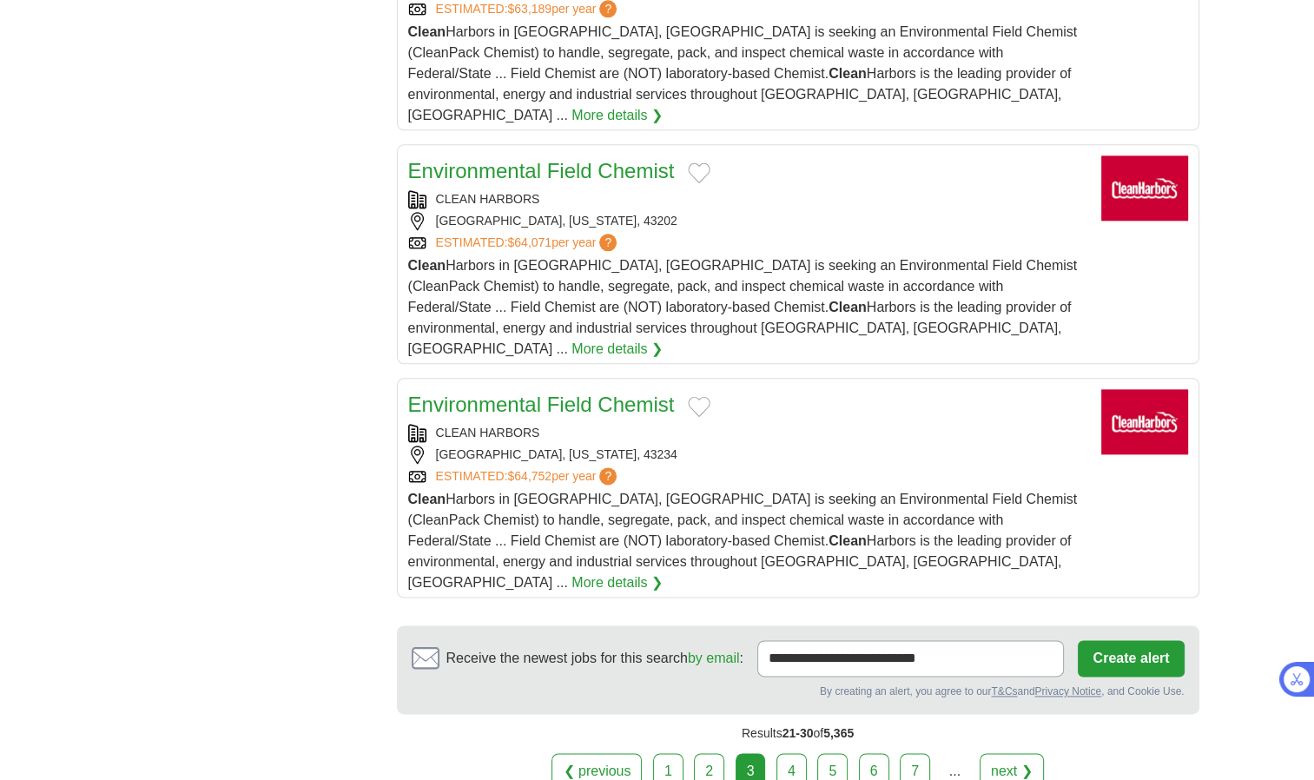
click at [795, 753] on link "4" at bounding box center [791, 771] width 30 height 36
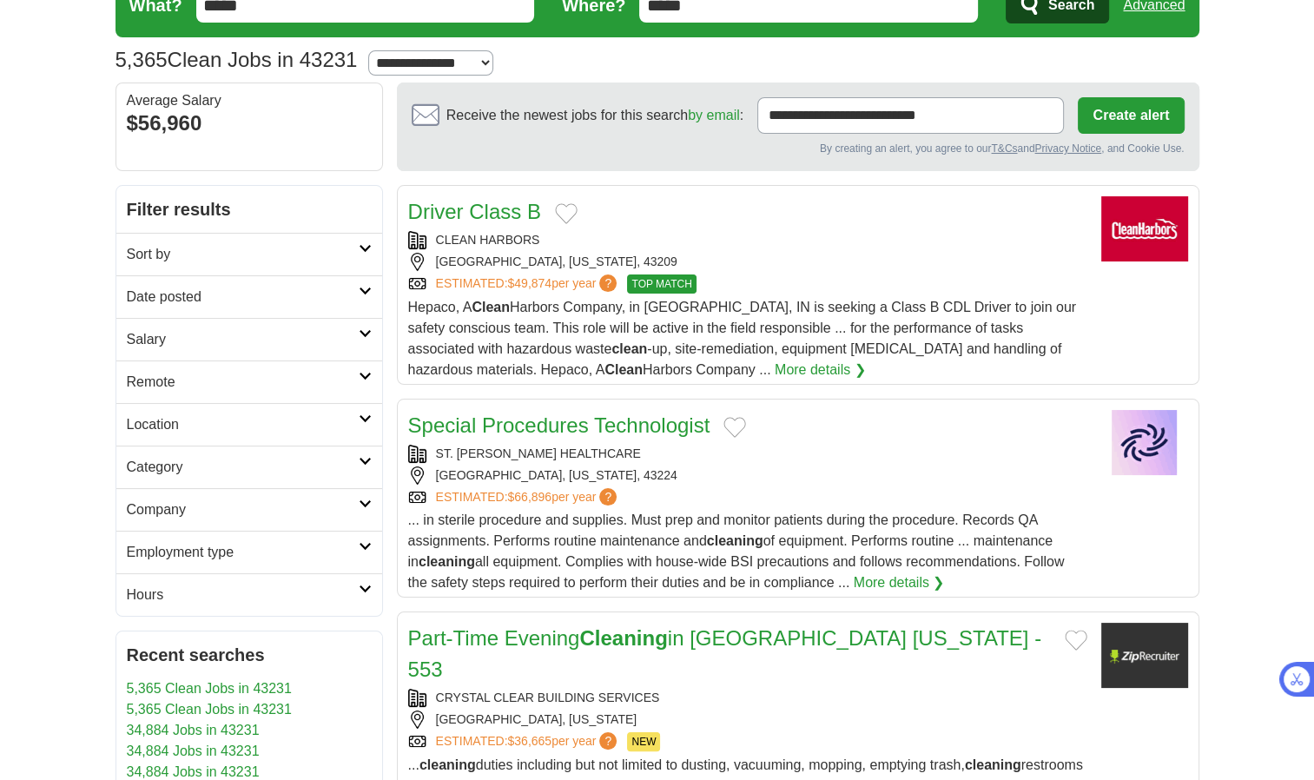
scroll to position [0, 0]
